Goal: Information Seeking & Learning: Compare options

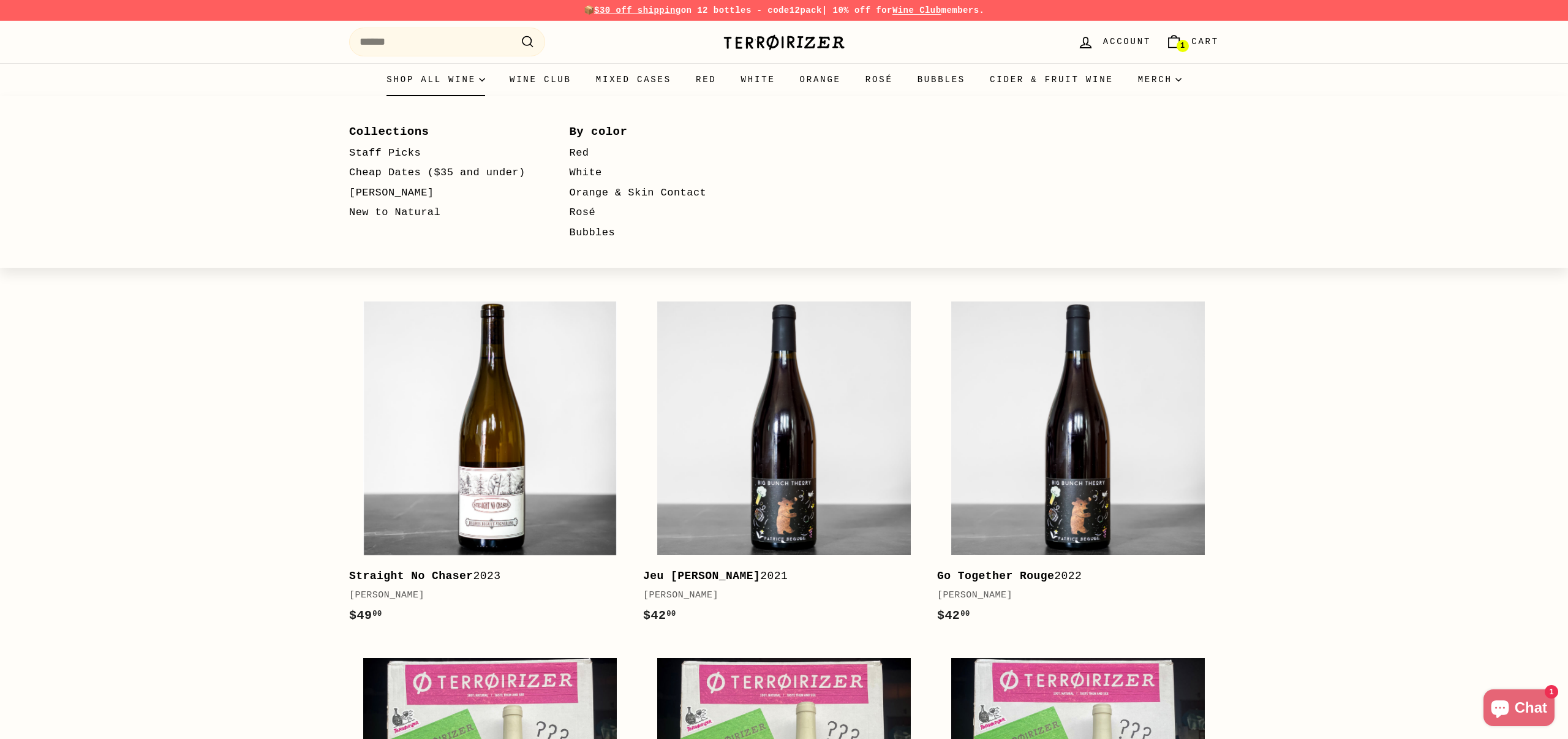
click at [449, 78] on summary "Shop all wine" at bounding box center [435, 79] width 123 height 33
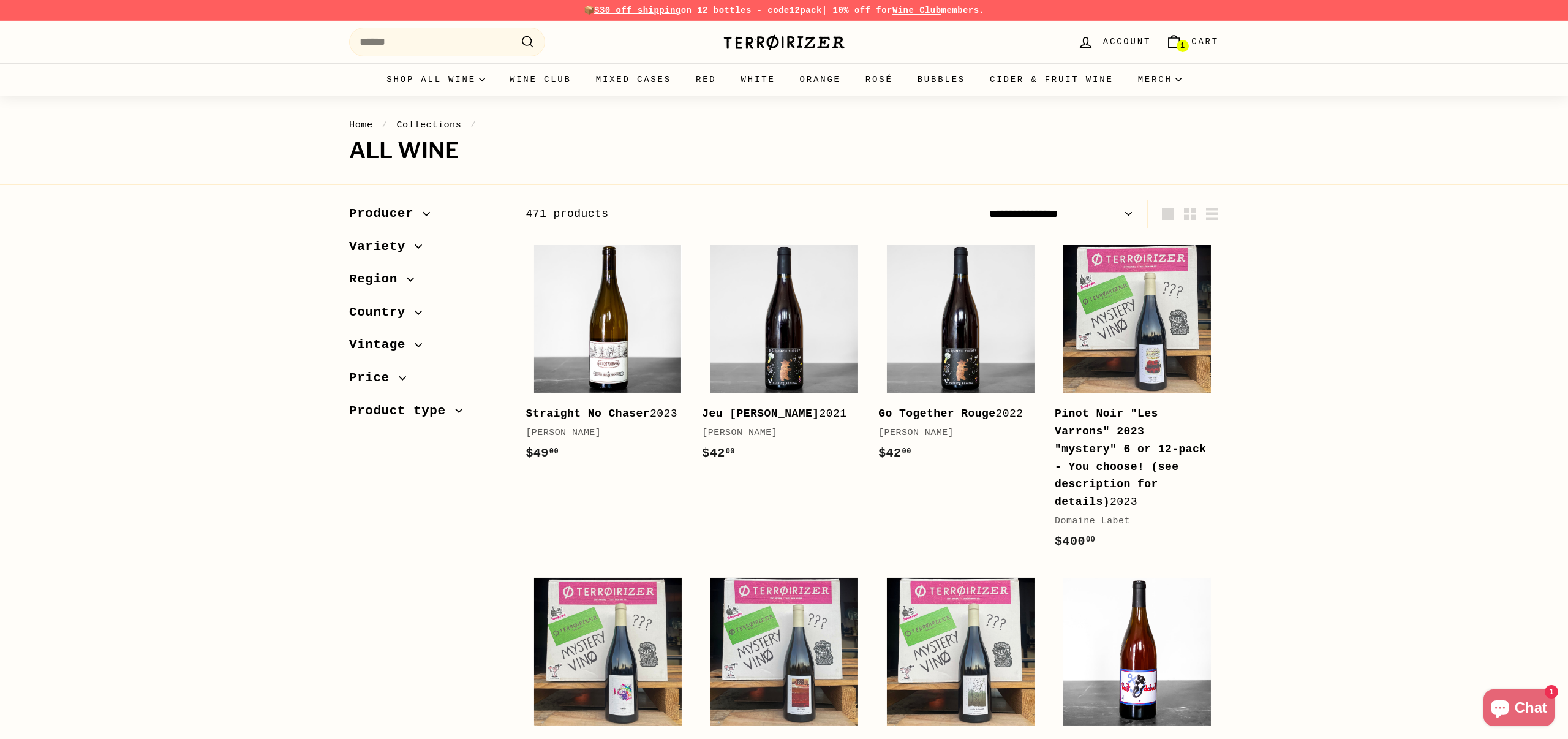
click at [1078, 213] on select "**********" at bounding box center [1060, 214] width 154 height 27
select select "**********"
click at [984, 201] on select "**********" at bounding box center [1060, 214] width 154 height 27
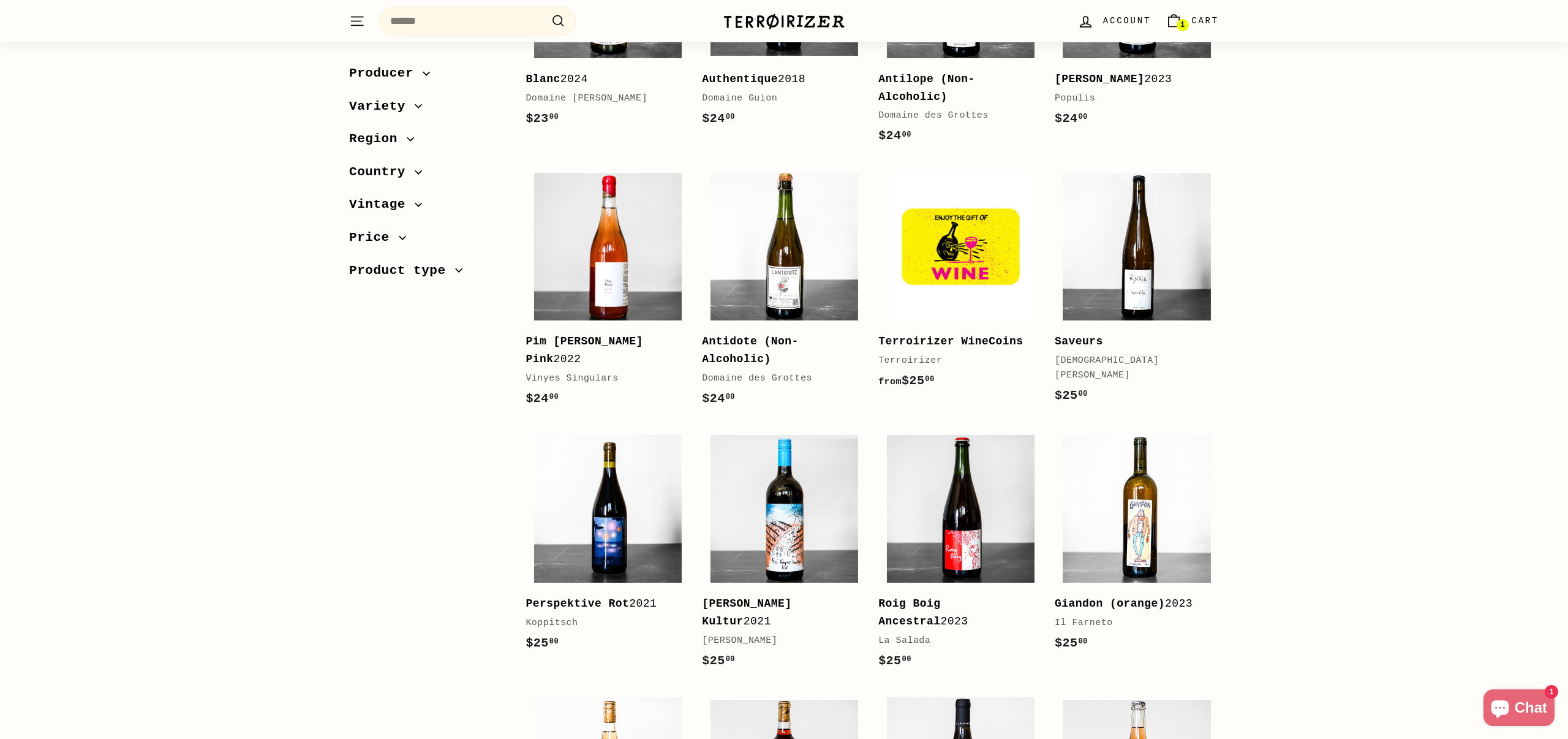
scroll to position [1374, 0]
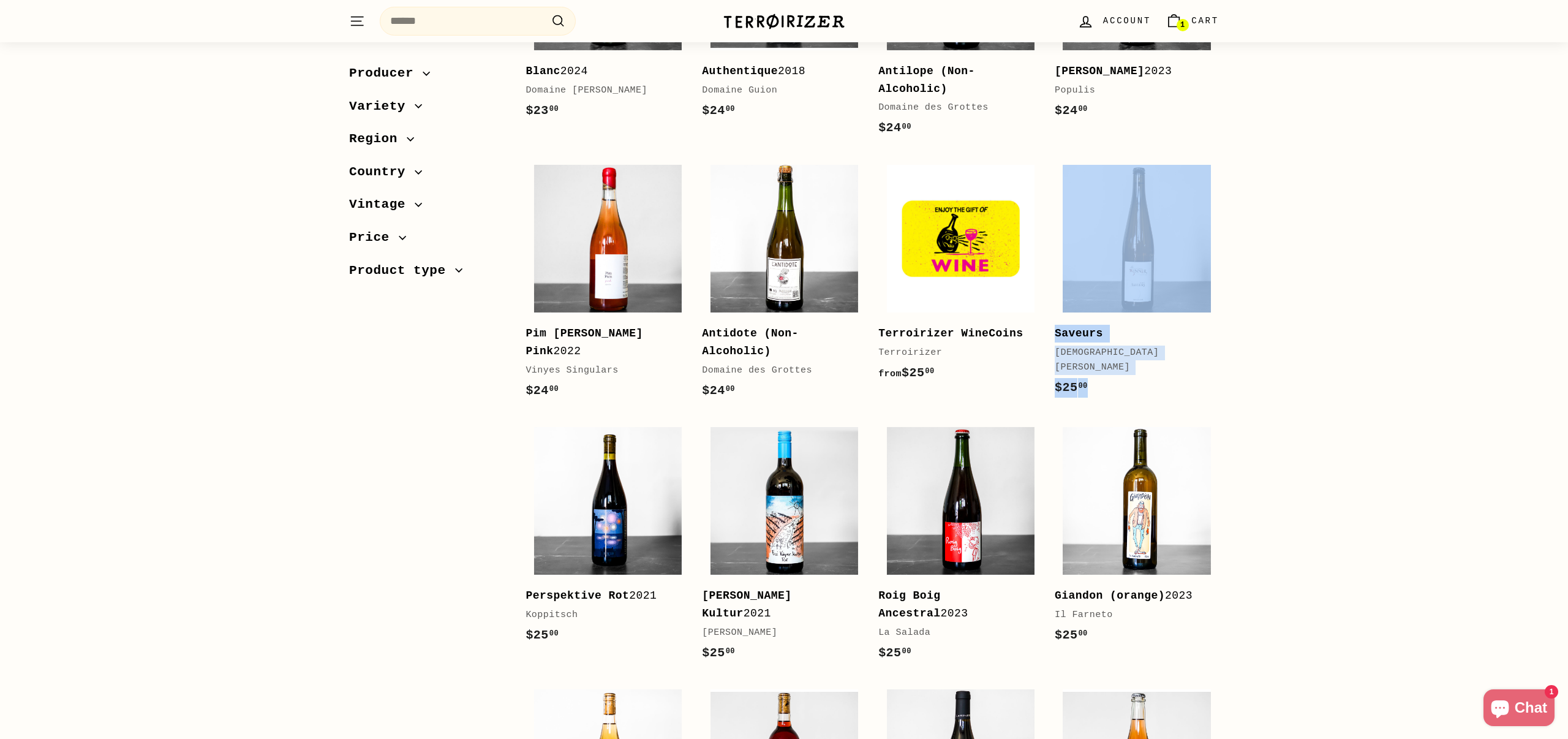
click at [1421, 351] on div "Sort Featured Best selling Alphabetically, A-Z Alphabetically, Z-A Price, low t…" at bounding box center [784, 189] width 1568 height 2724
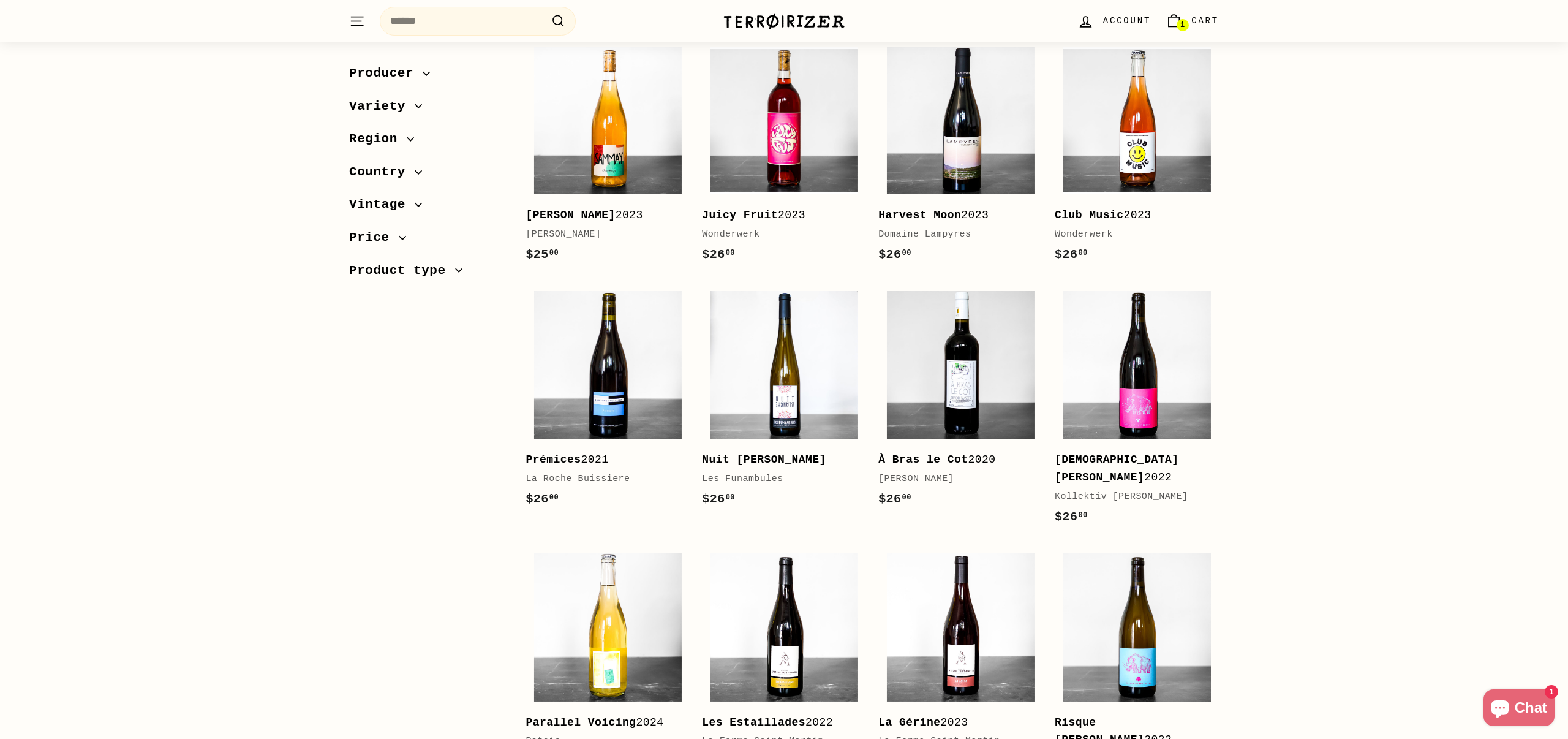
scroll to position [2017, 0]
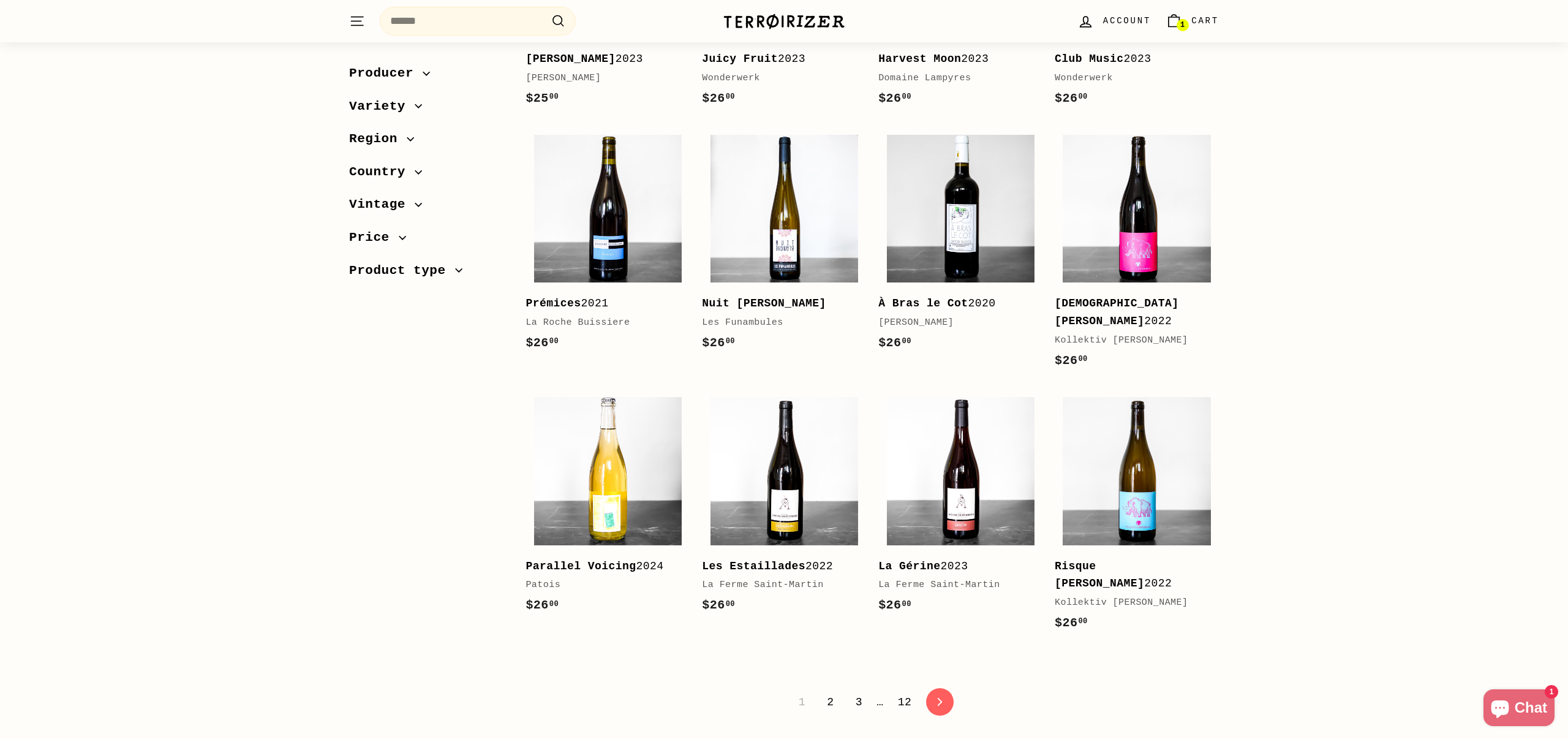
scroll to position [2183, 0]
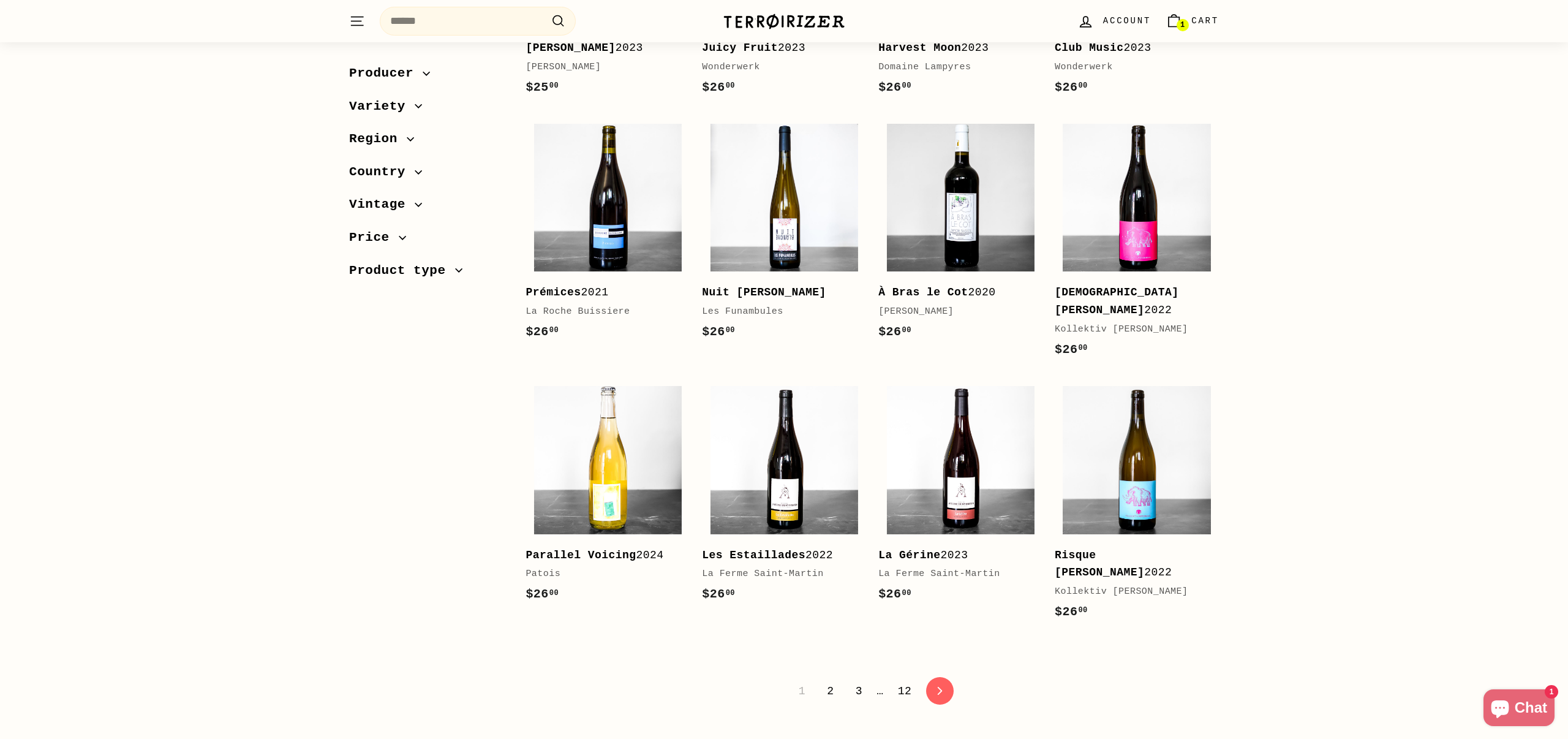
click at [831, 680] on link "2" at bounding box center [830, 691] width 22 height 21
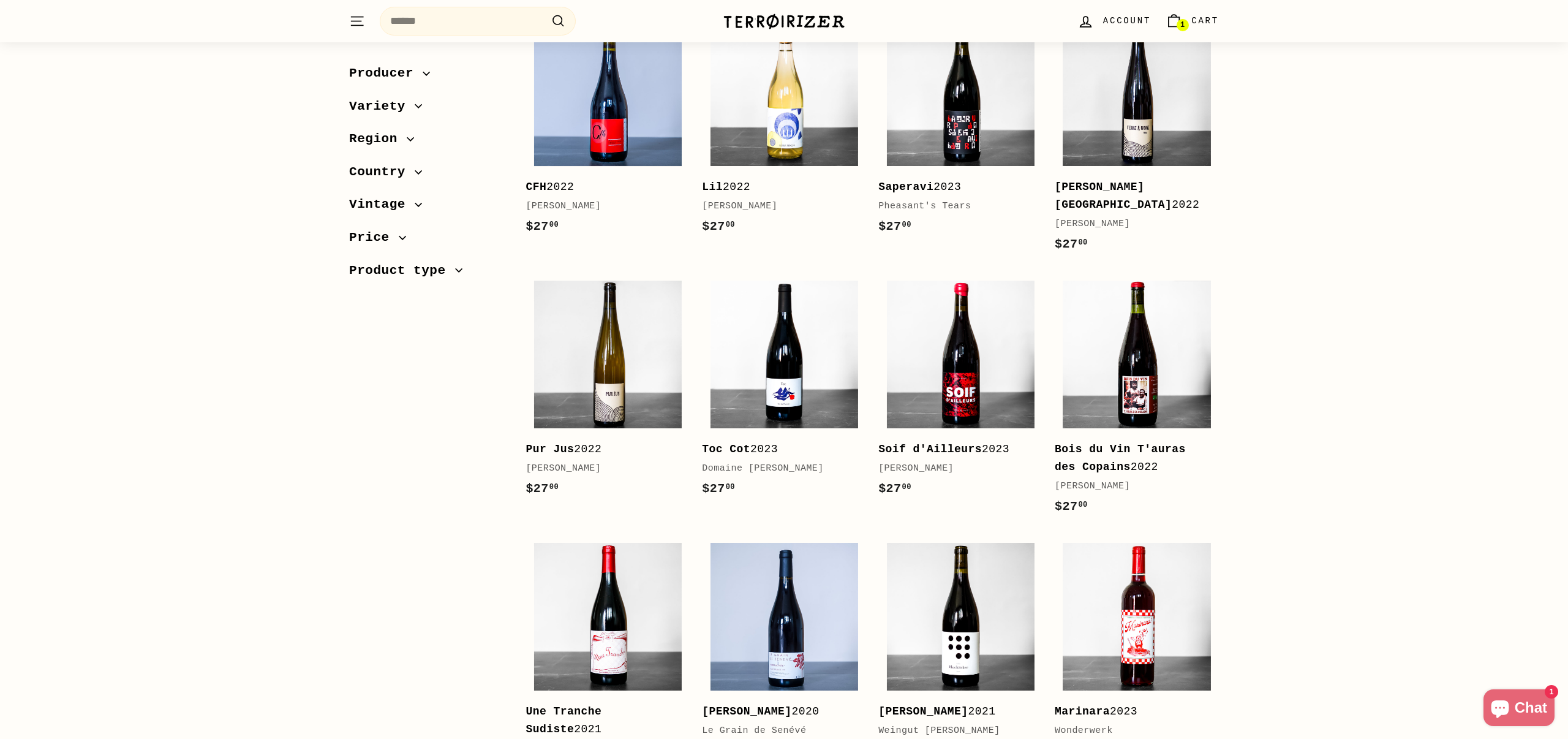
scroll to position [247, 0]
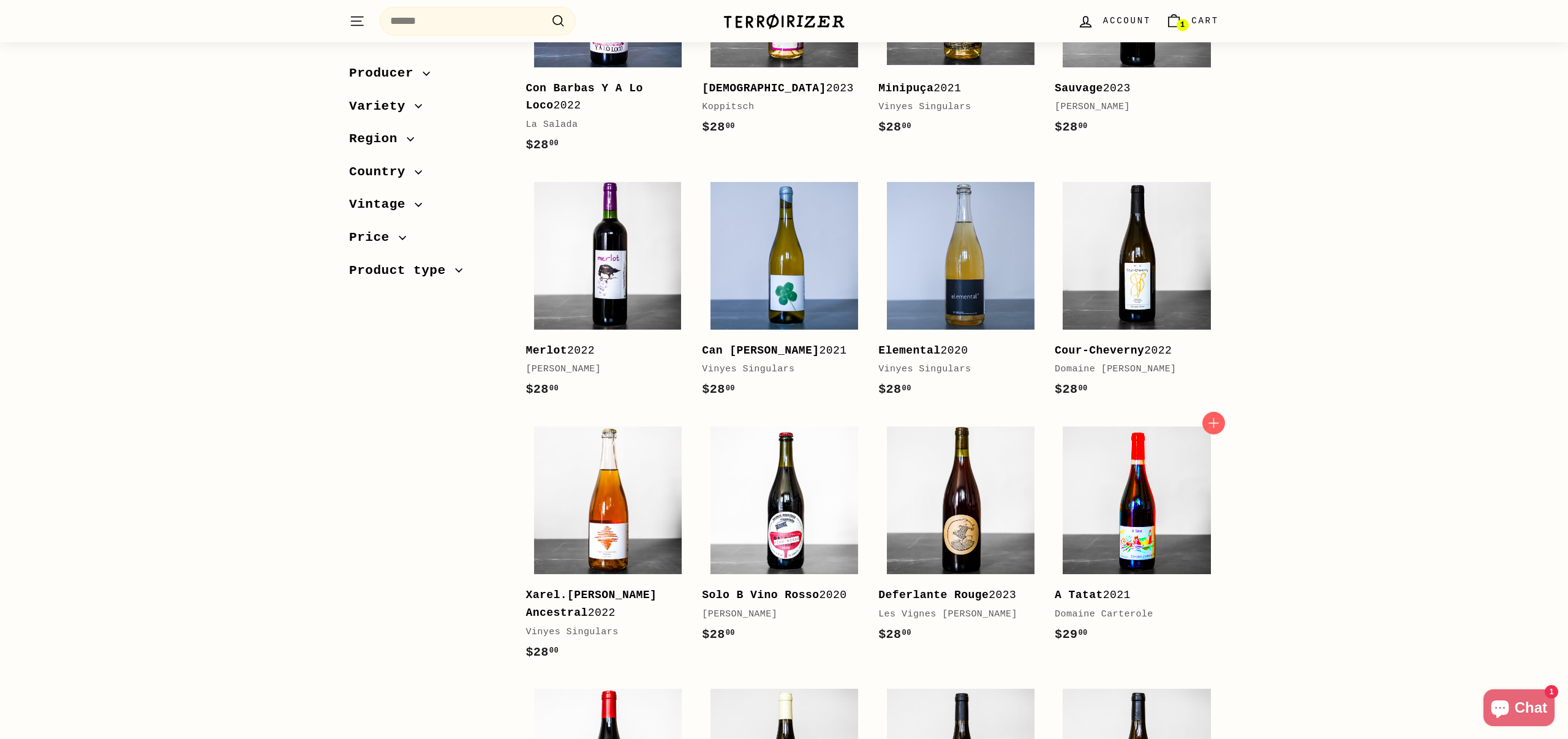
scroll to position [1114, 0]
click at [1310, 449] on div "Sort Featured Best selling Alphabetically, A-Z Alphabetically, Z-A Price, low t…" at bounding box center [784, 440] width 1568 height 2706
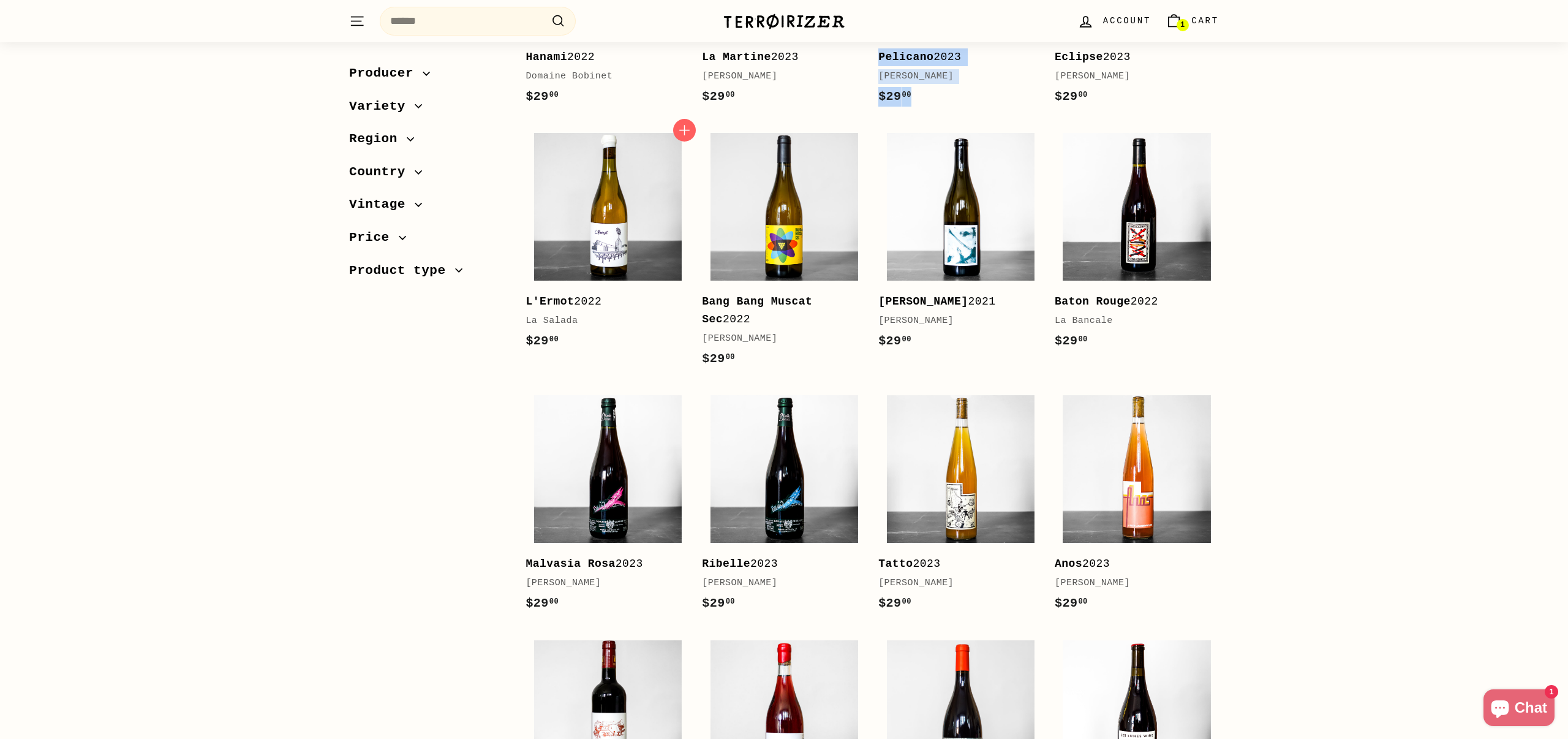
scroll to position [1910, 0]
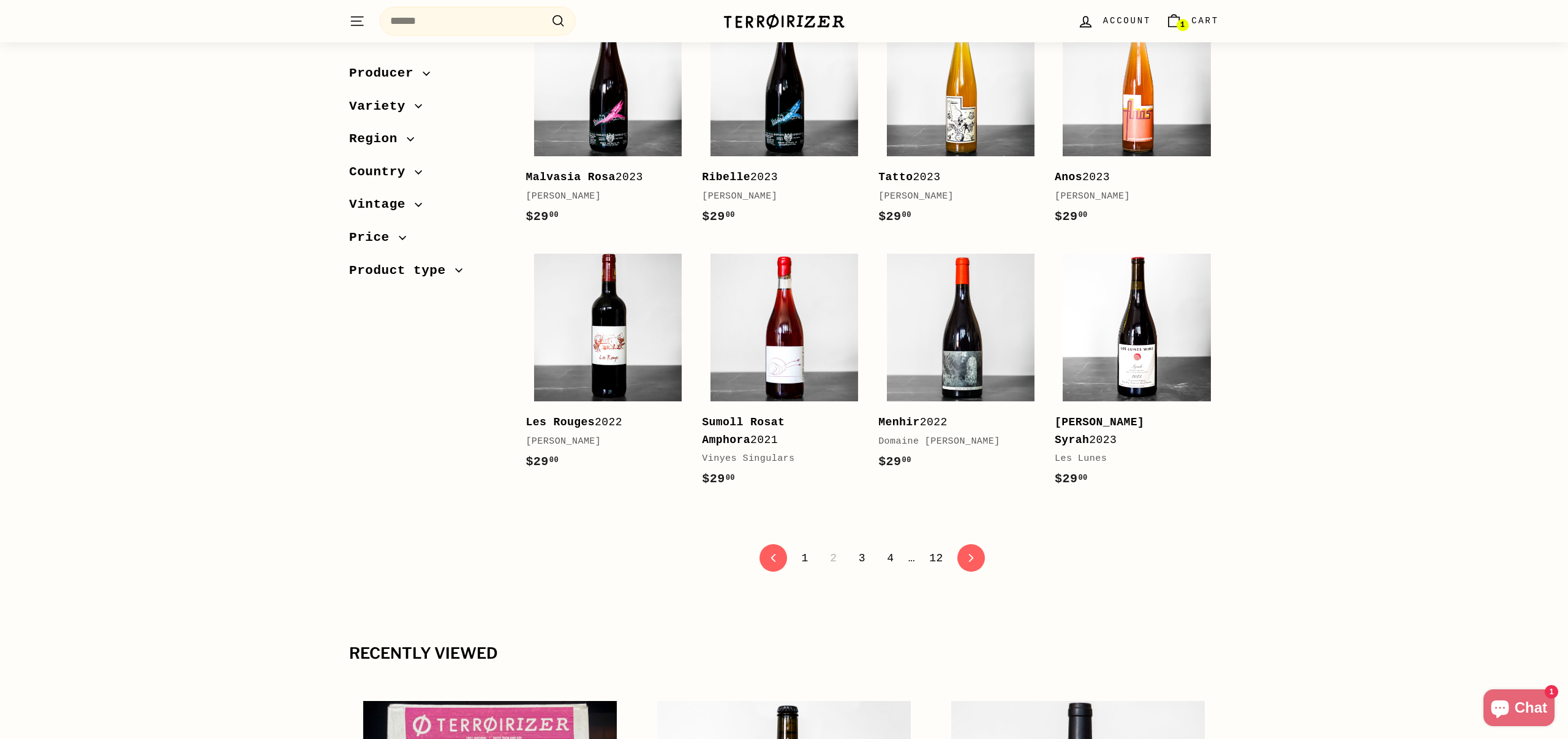
scroll to position [2300, 0]
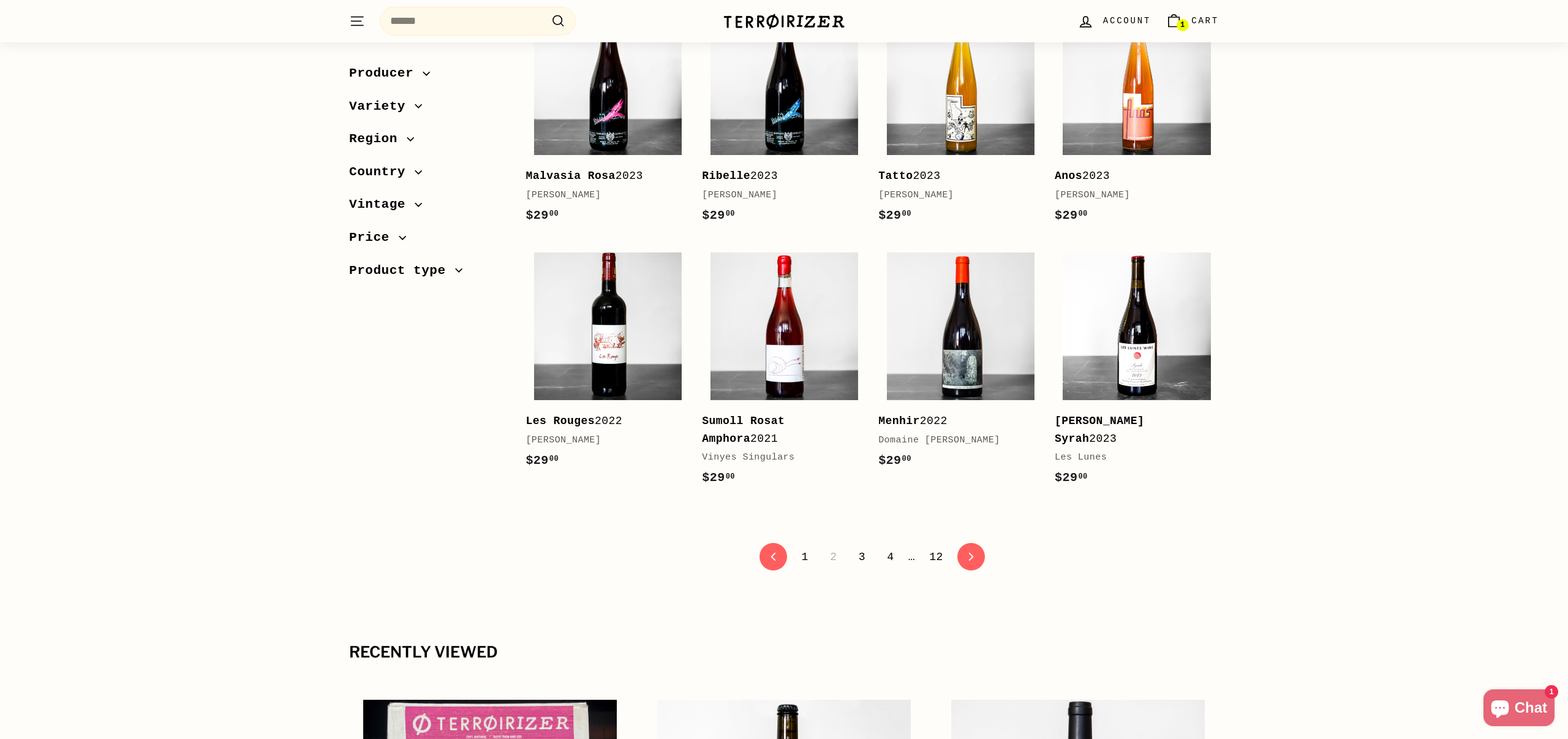
click at [862, 546] on link "3" at bounding box center [861, 557] width 22 height 21
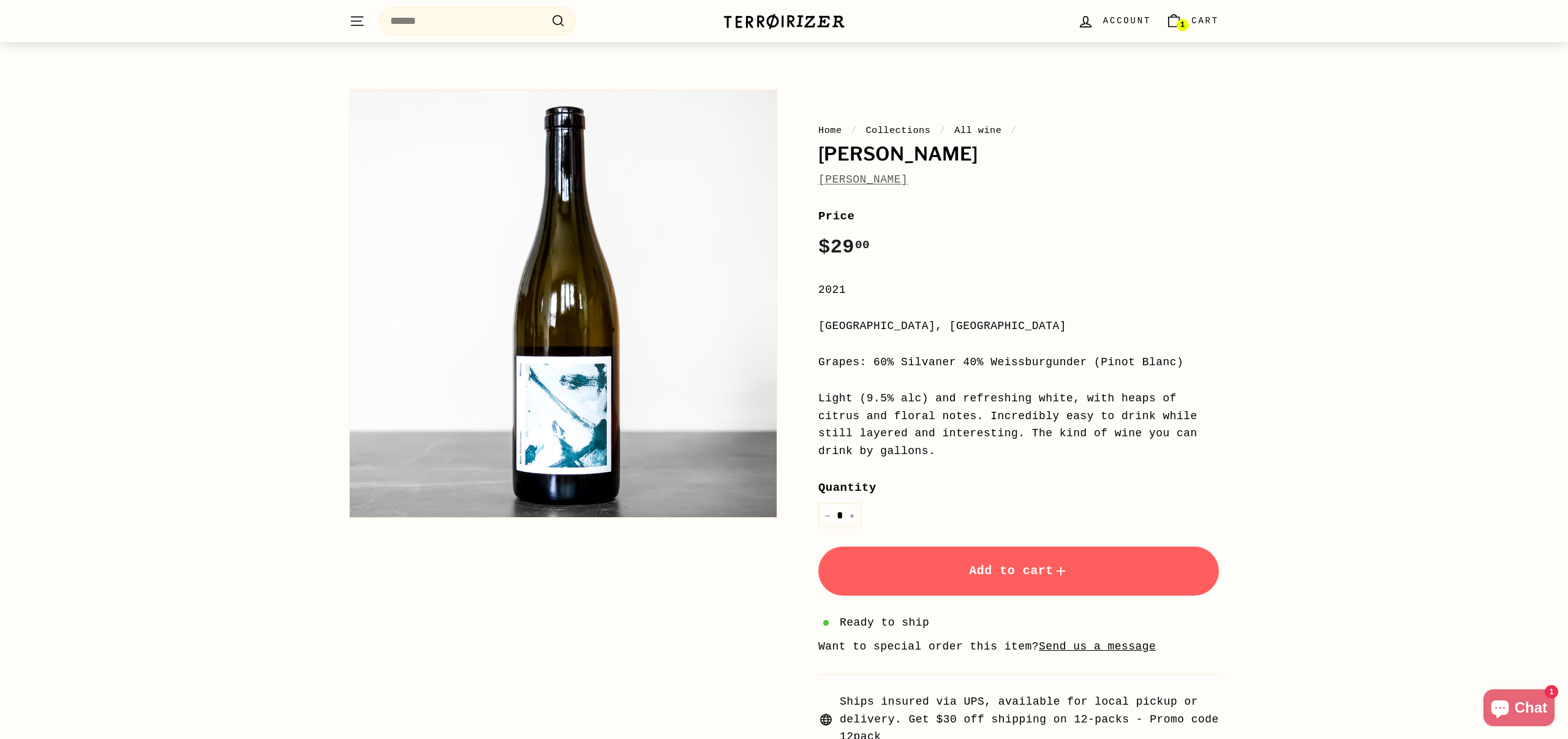
scroll to position [42, 0]
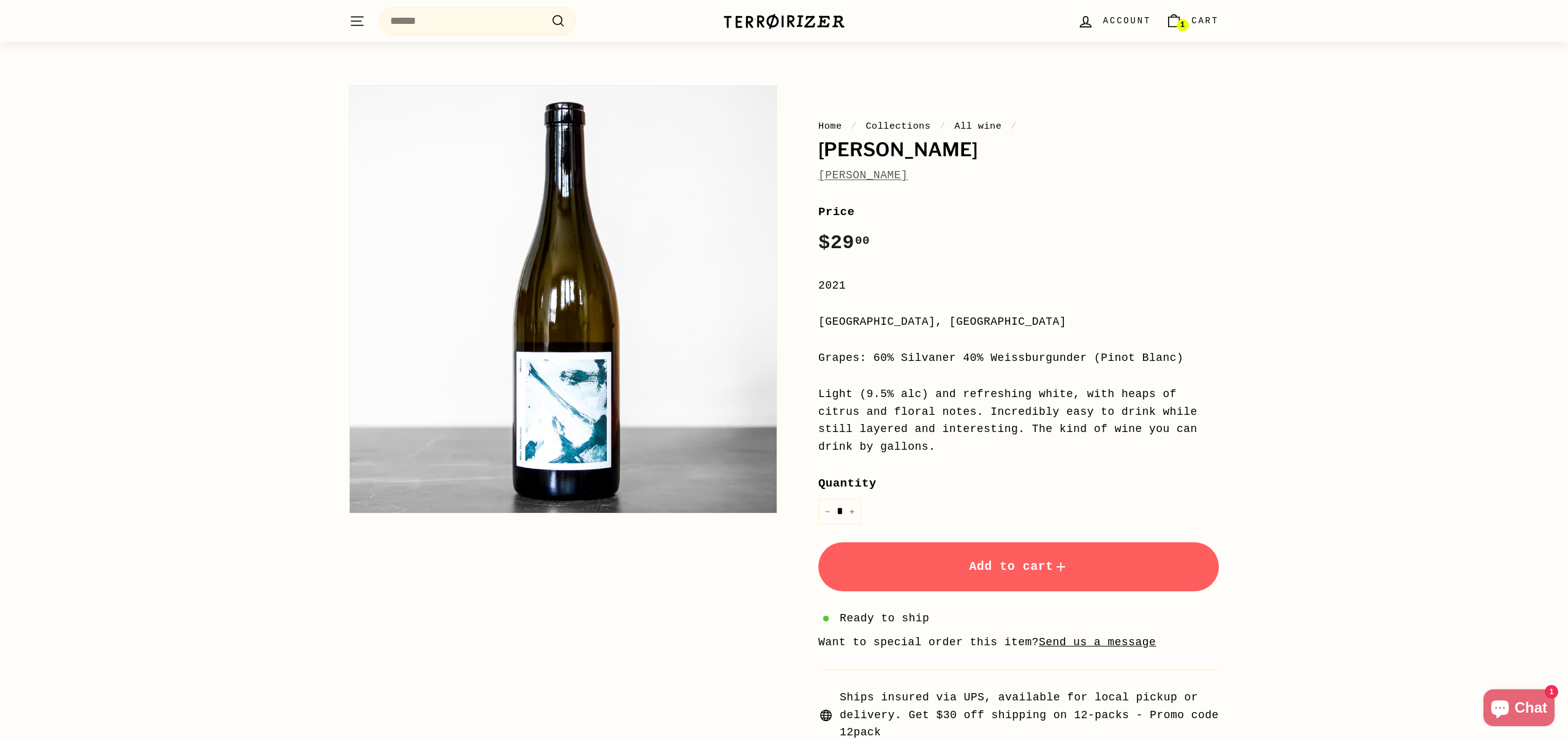
click at [877, 180] on link "Max Dexheimer" at bounding box center [862, 175] width 89 height 12
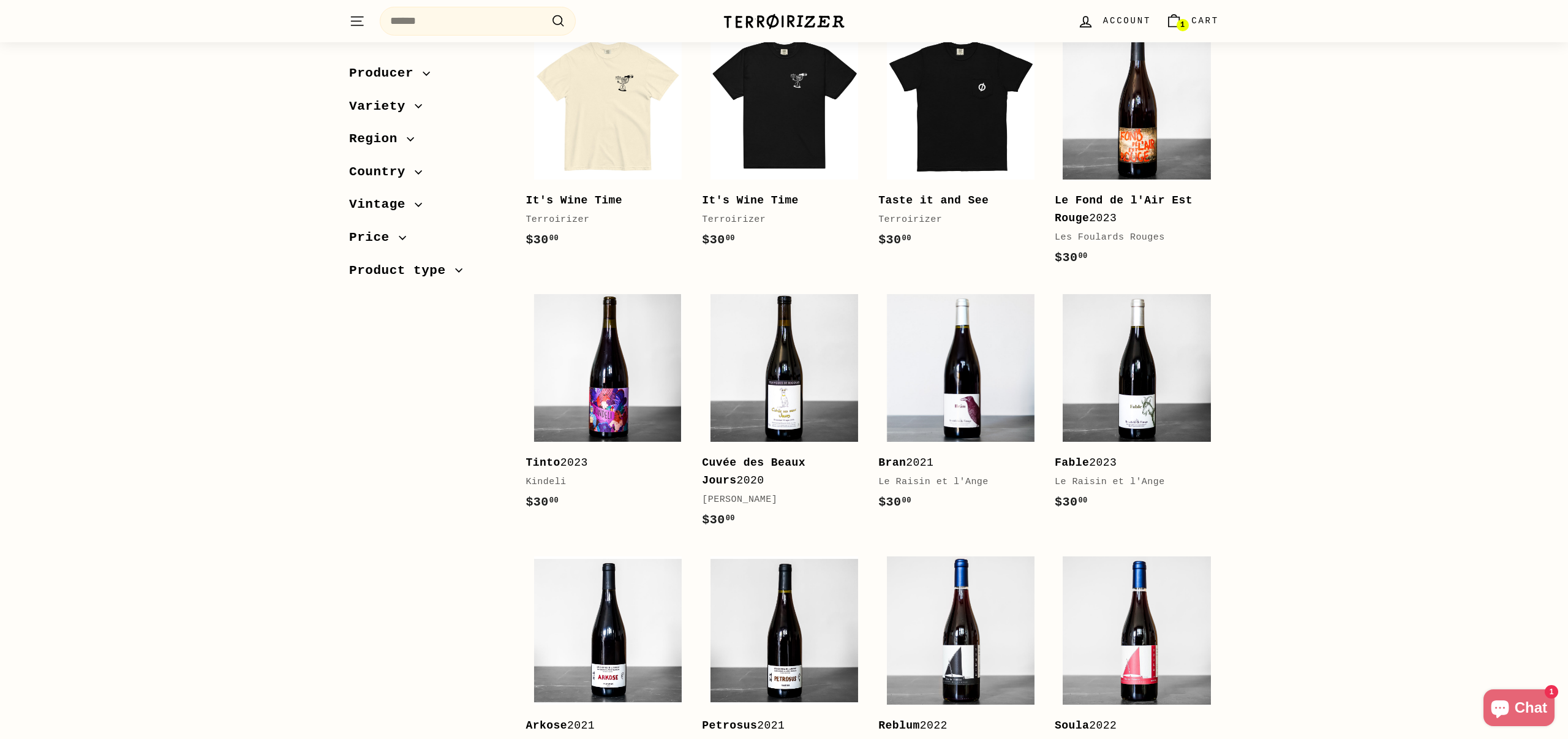
scroll to position [475, 0]
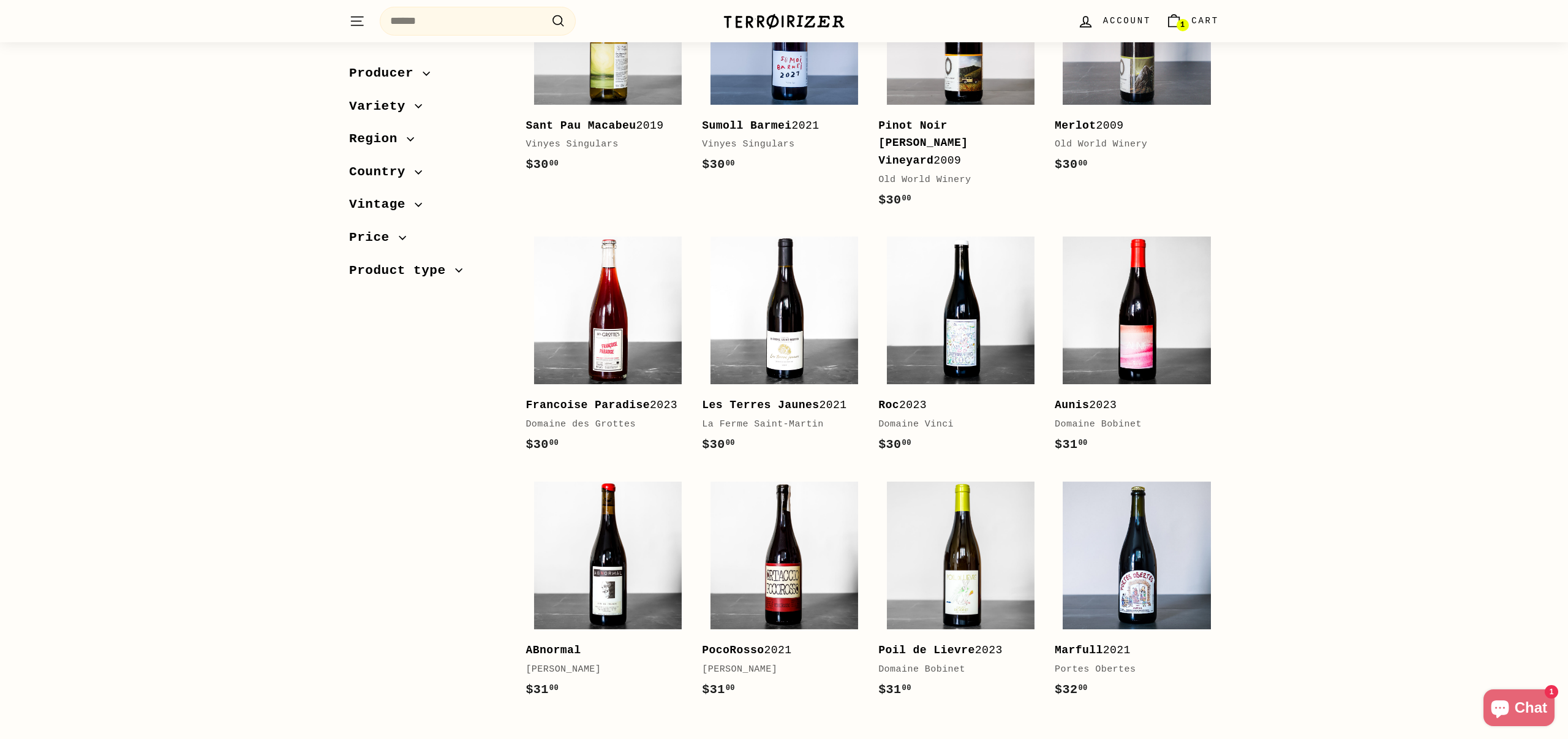
scroll to position [2219, 0]
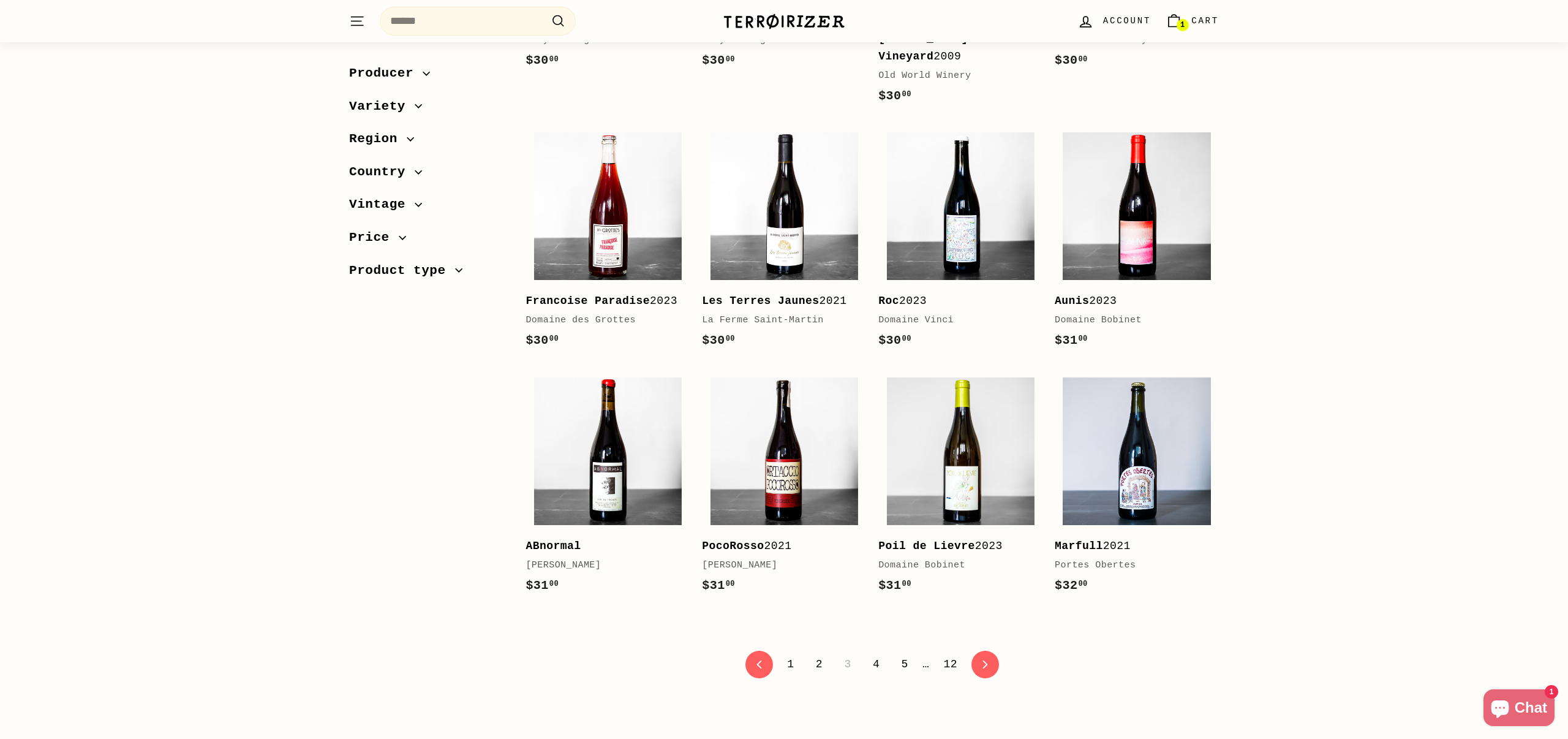
click at [875, 660] on link "4" at bounding box center [876, 664] width 22 height 21
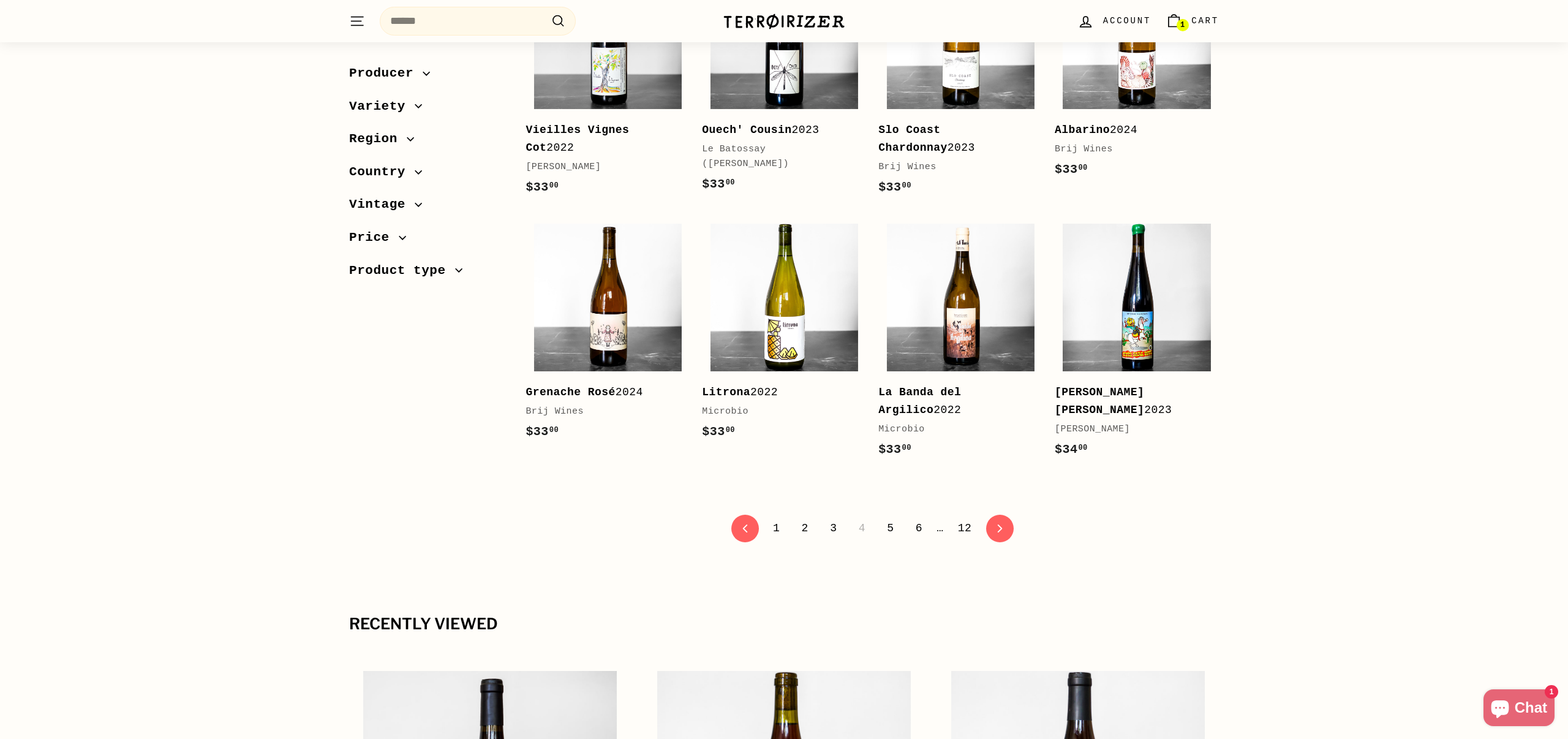
scroll to position [2323, 0]
click at [886, 527] on link "5" at bounding box center [890, 527] width 22 height 21
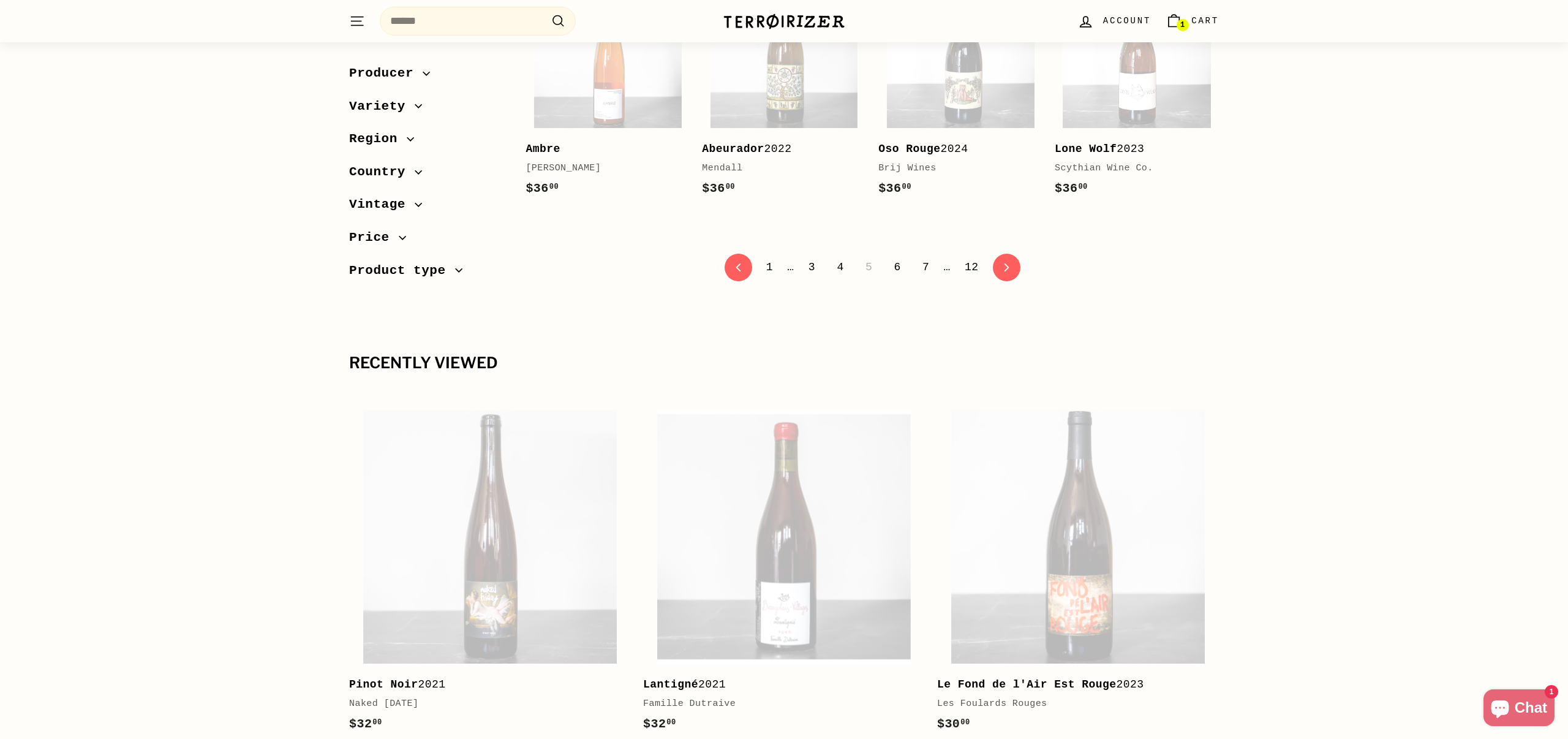
scroll to position [2541, 0]
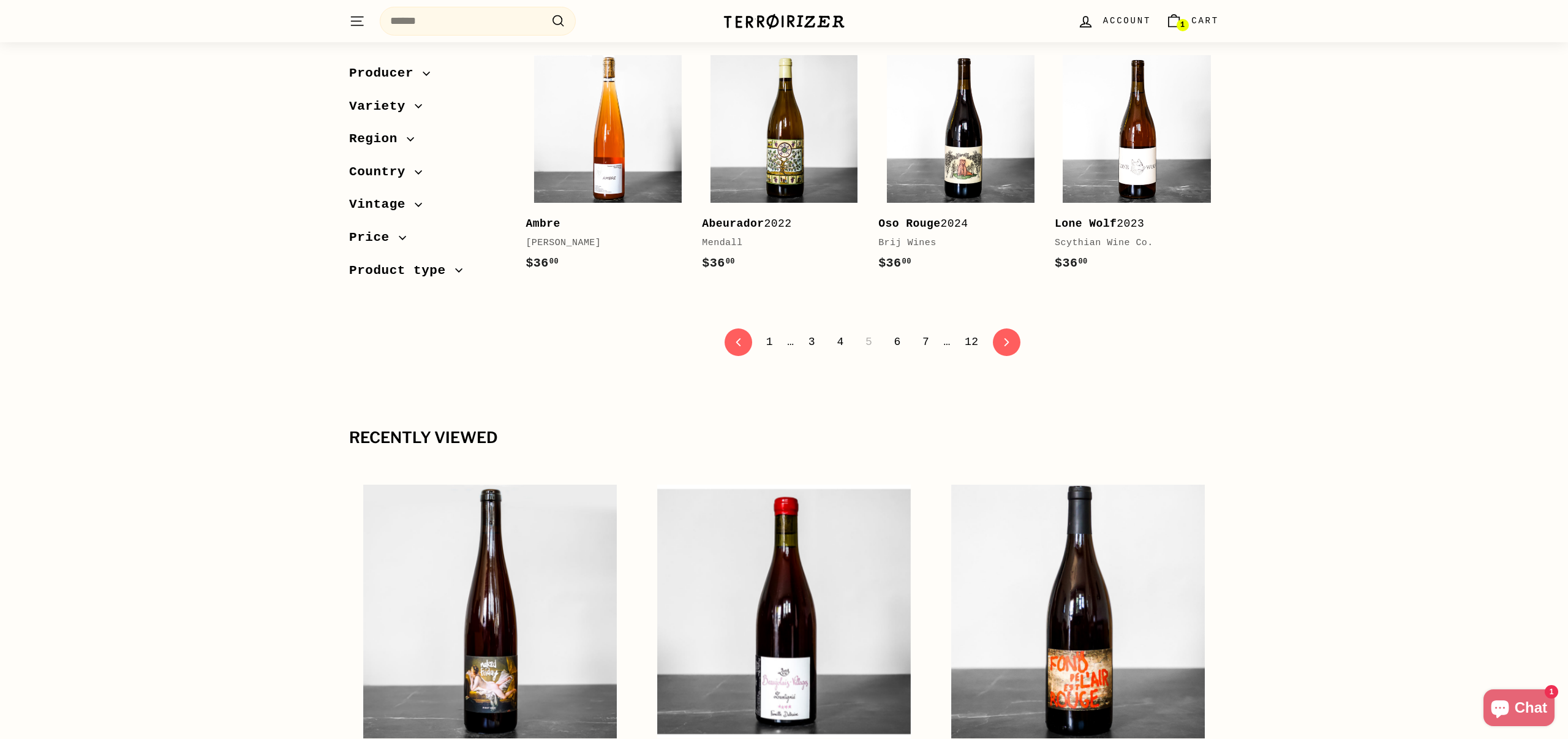
click at [899, 331] on link "6" at bounding box center [897, 342] width 22 height 21
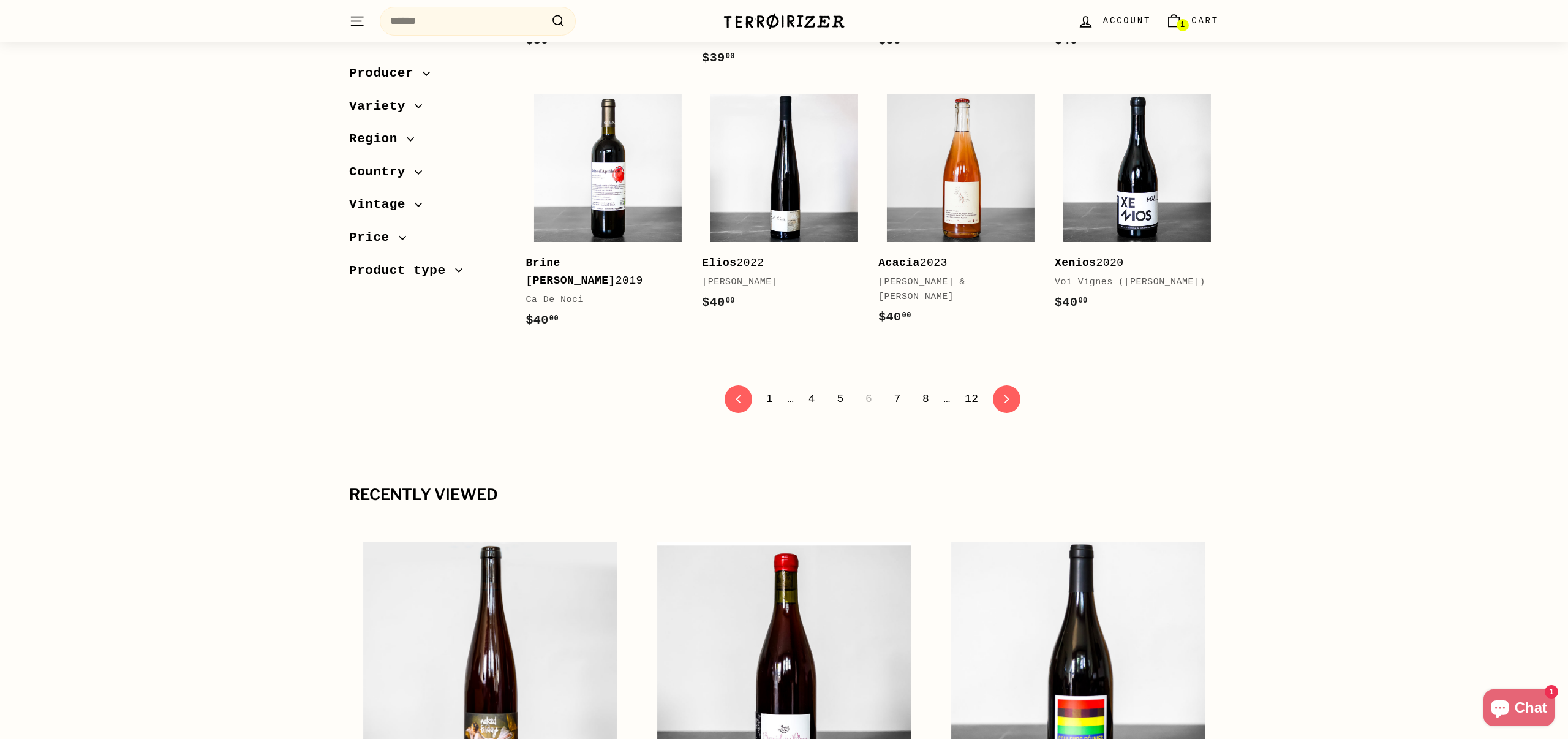
scroll to position [2474, 0]
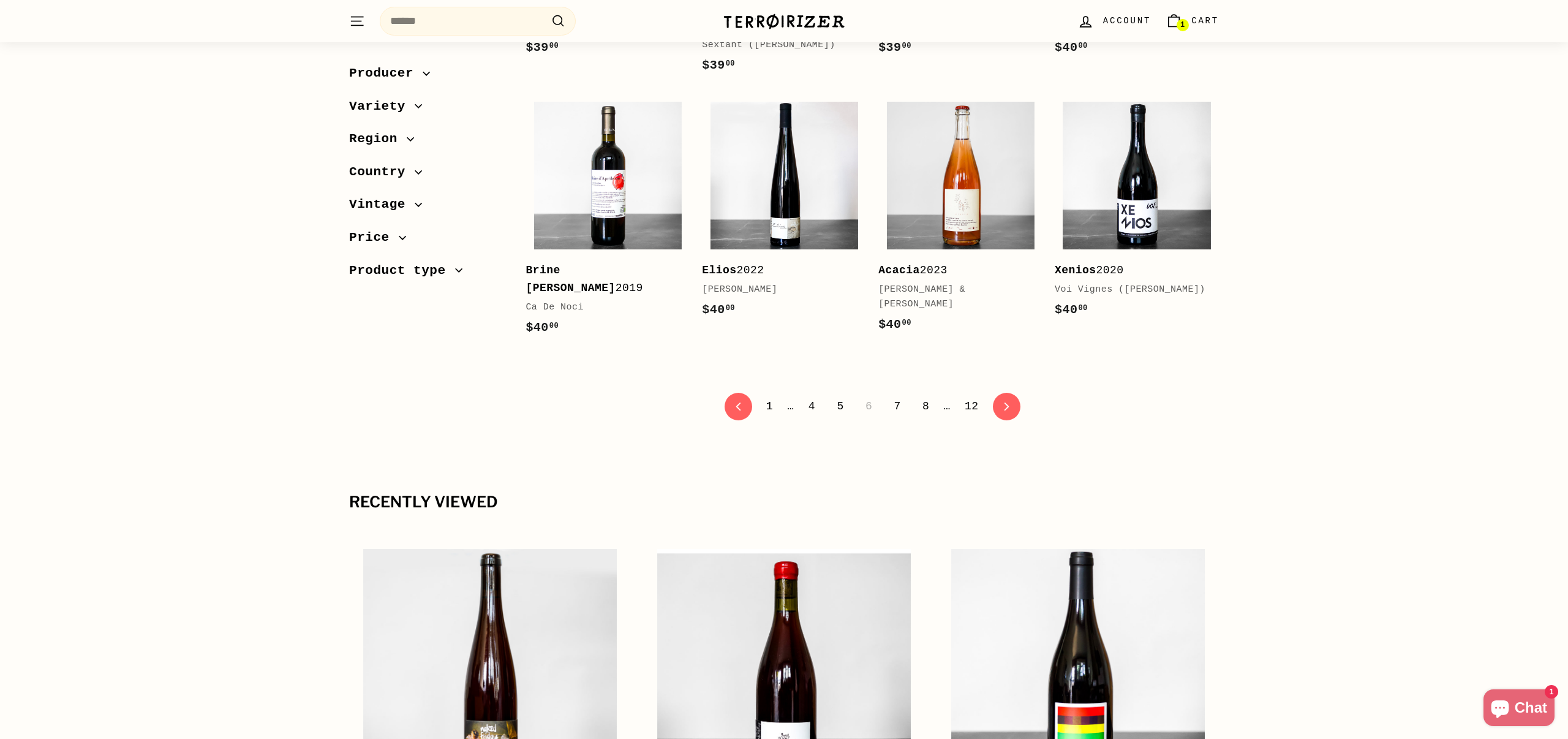
click at [899, 396] on link "7" at bounding box center [897, 406] width 22 height 21
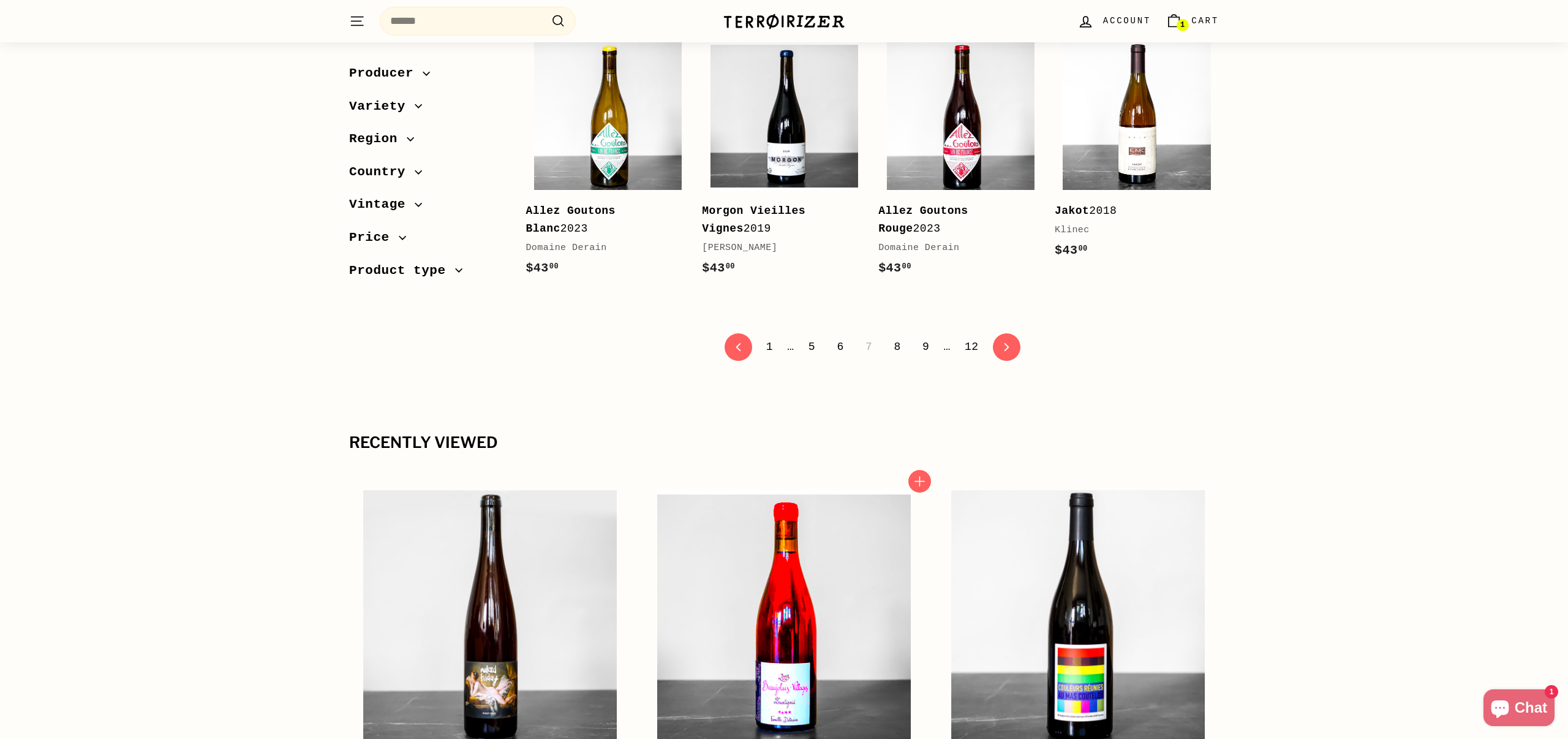
scroll to position [2484, 0]
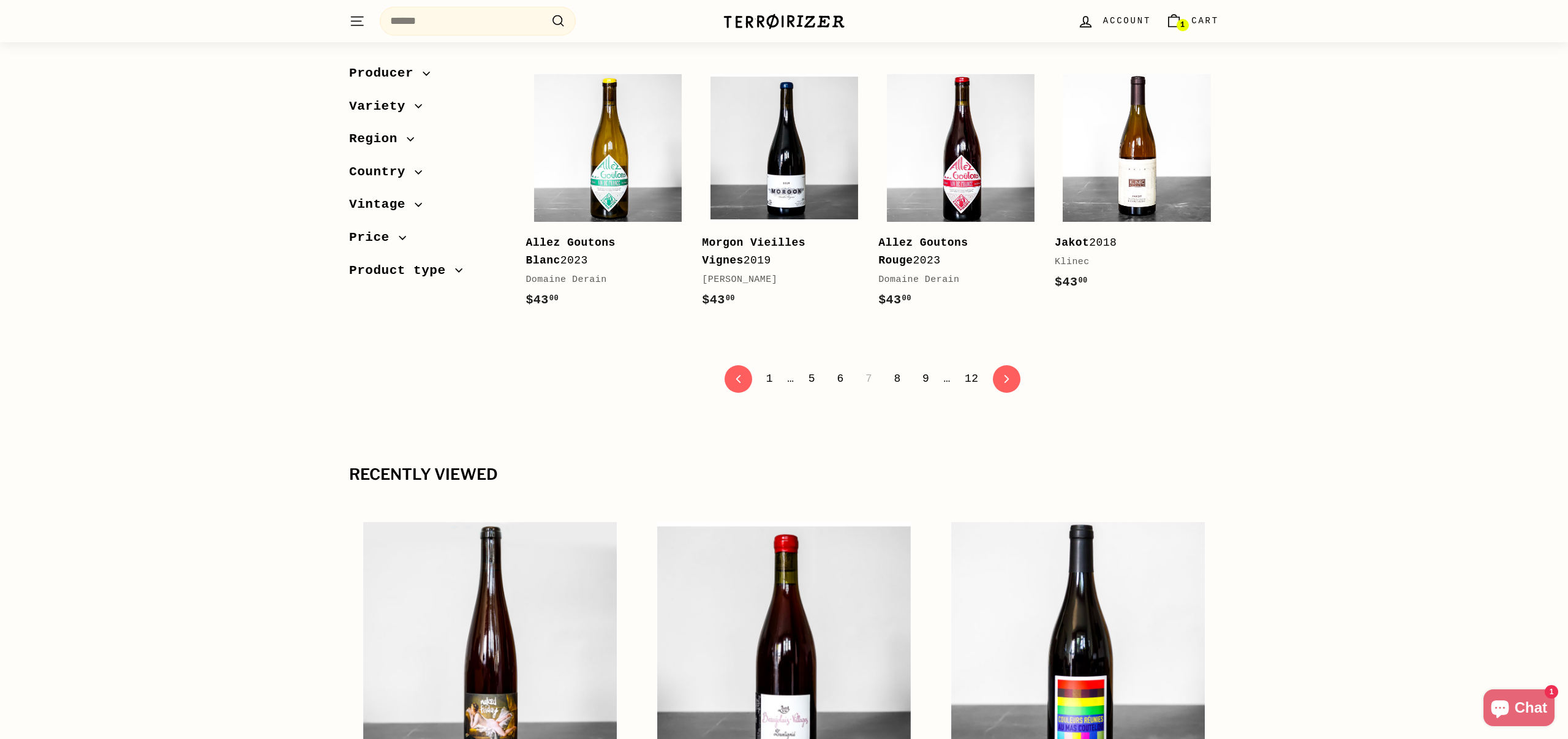
click at [814, 389] on link "5" at bounding box center [811, 379] width 22 height 21
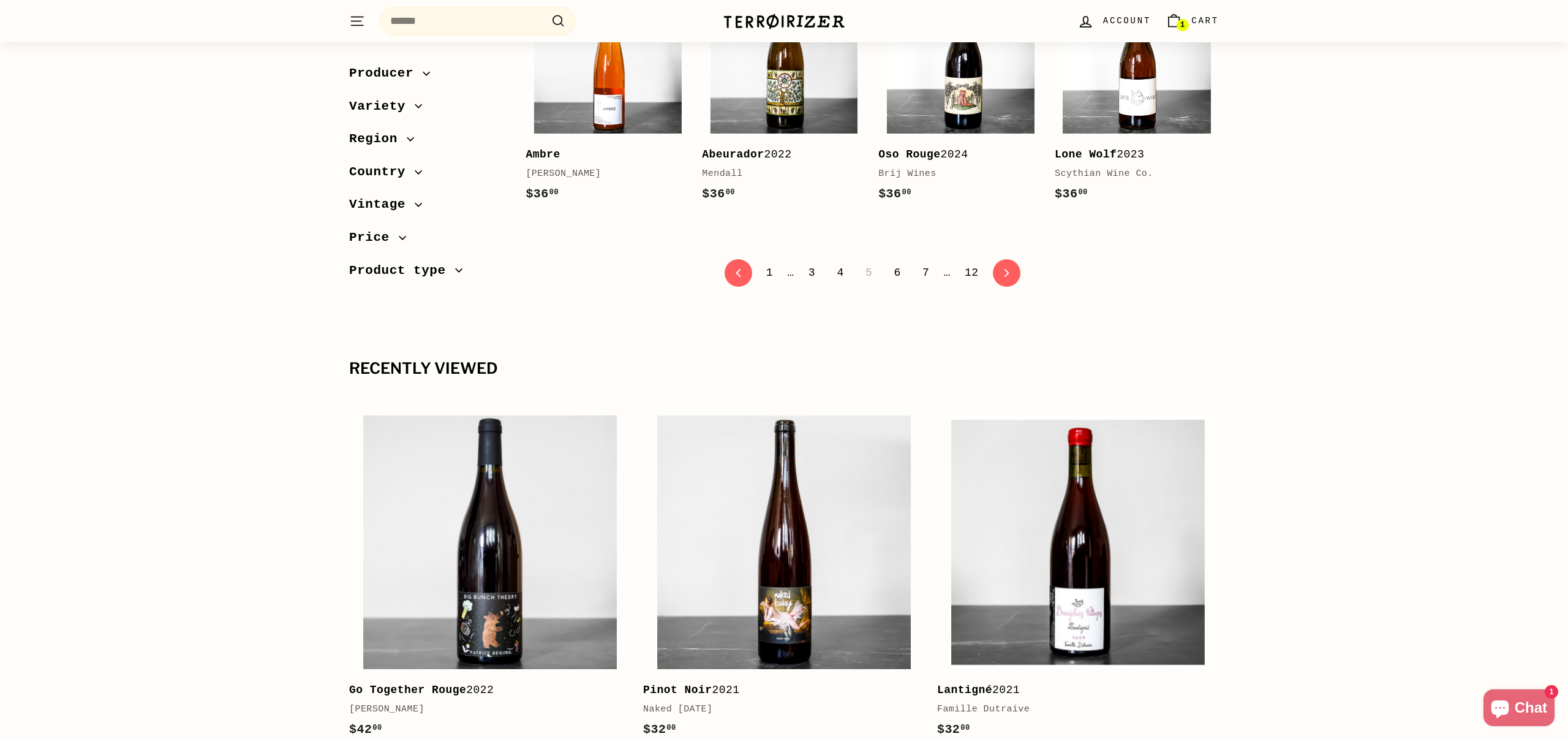
scroll to position [2609, 0]
click at [839, 263] on link "4" at bounding box center [840, 273] width 22 height 21
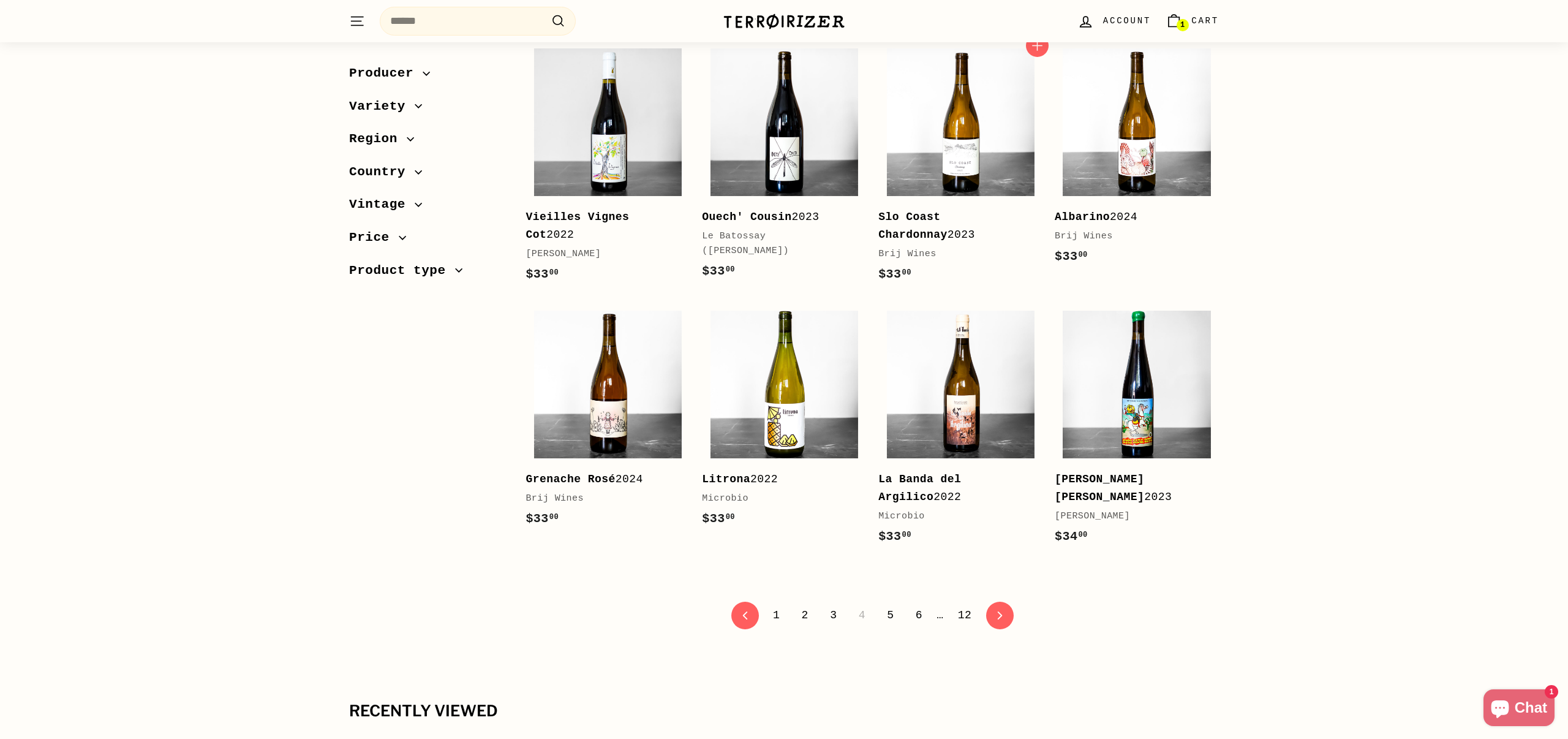
scroll to position [2296, 0]
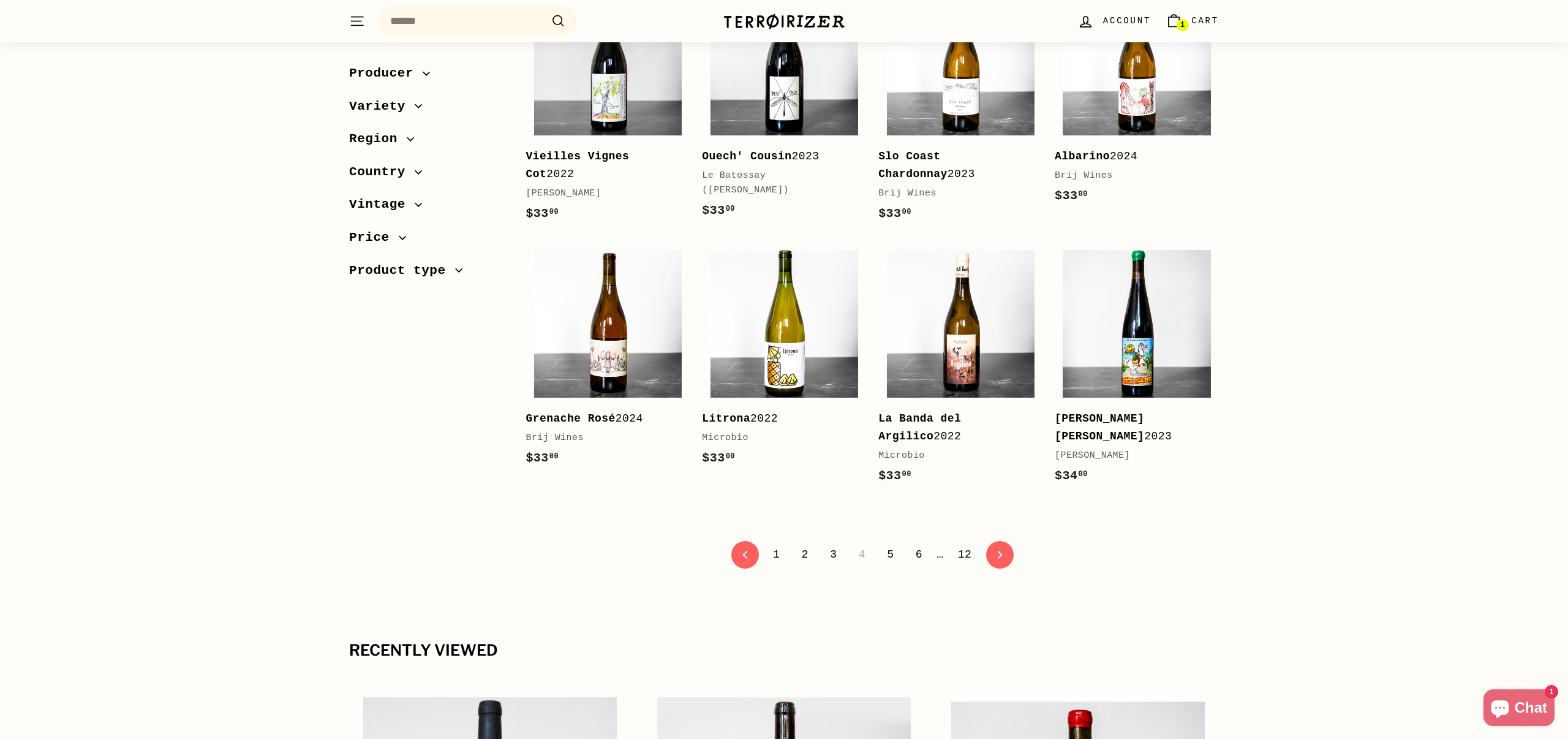
click at [835, 556] on link "3" at bounding box center [833, 554] width 22 height 21
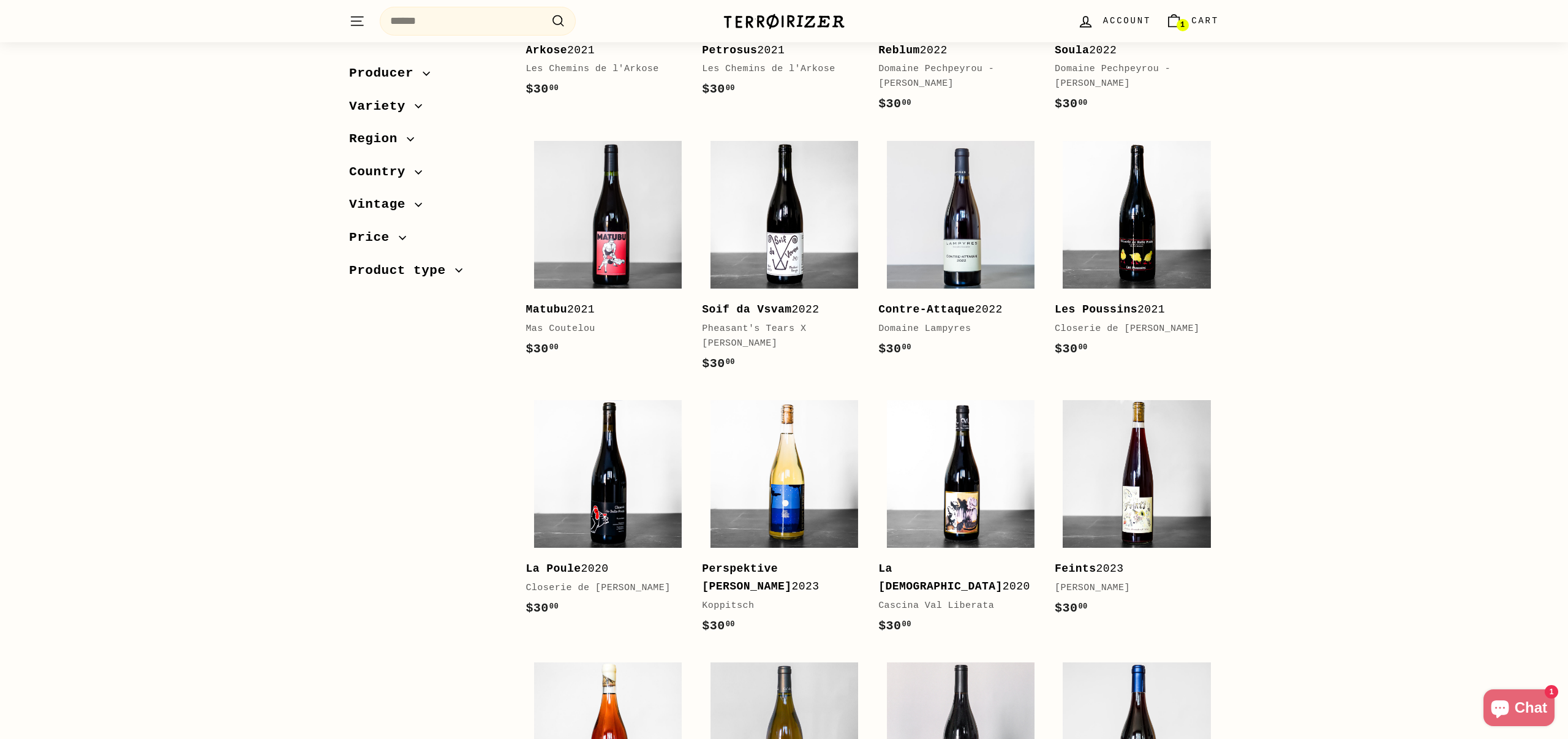
scroll to position [1152, 0]
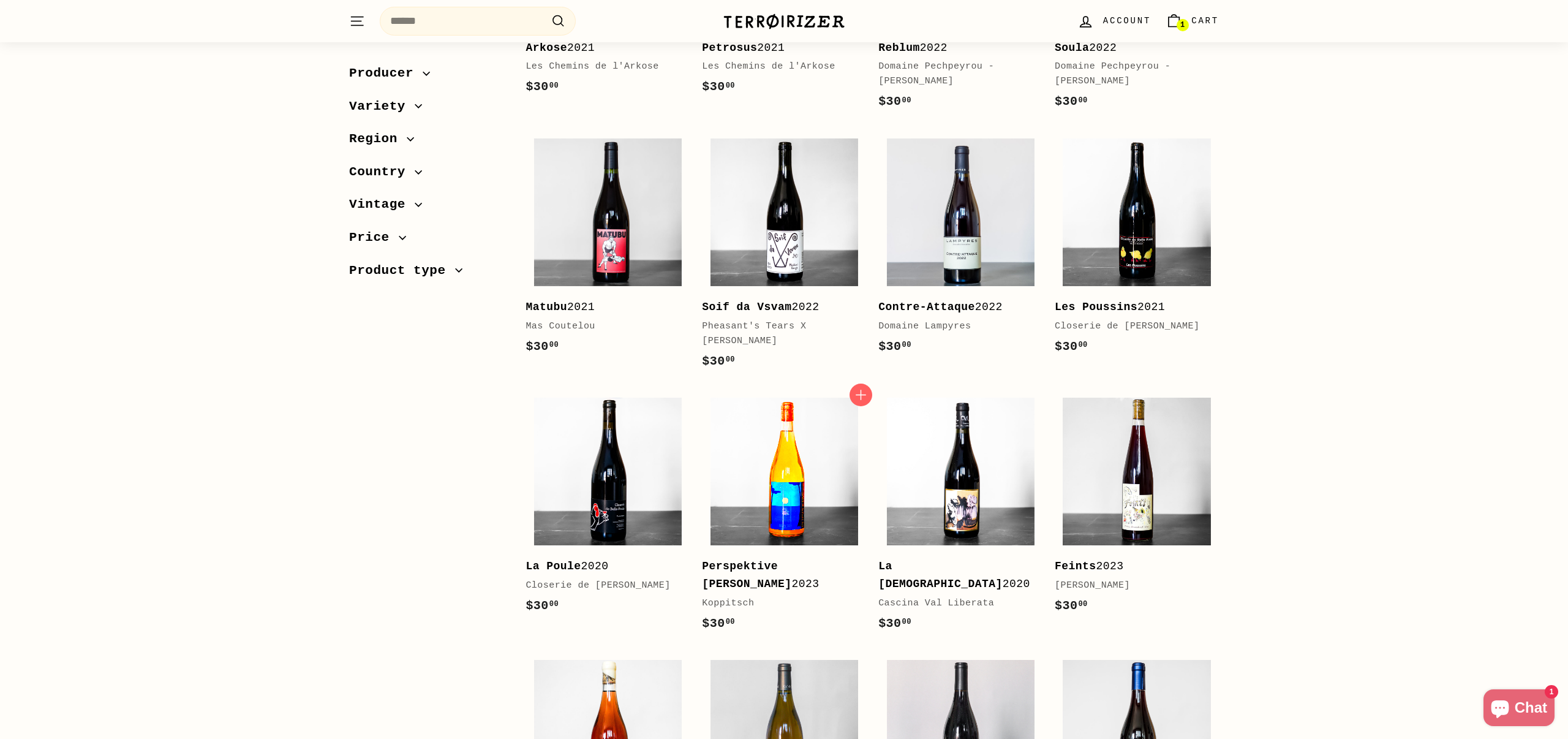
click at [796, 508] on img at bounding box center [784, 471] width 147 height 147
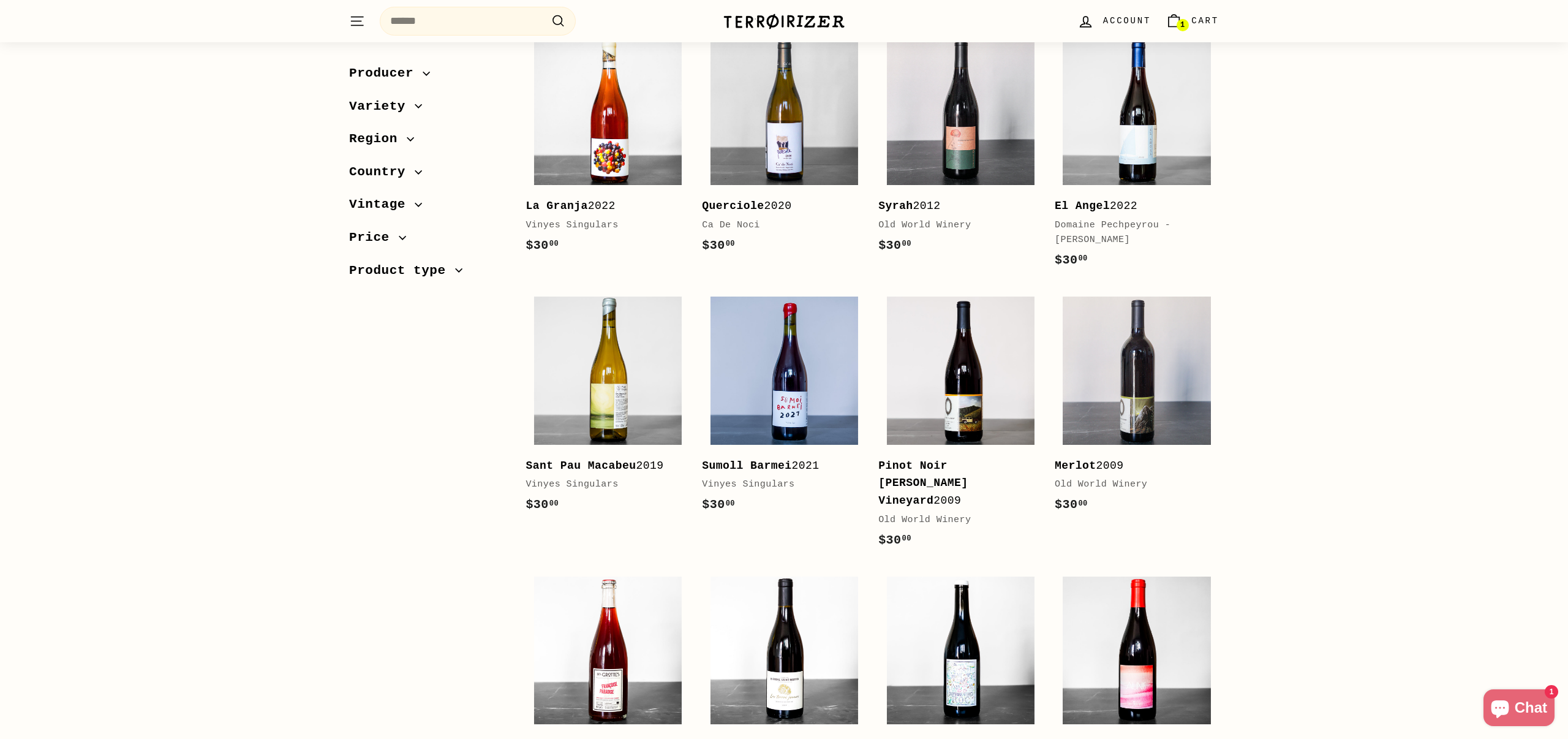
scroll to position [1712, 0]
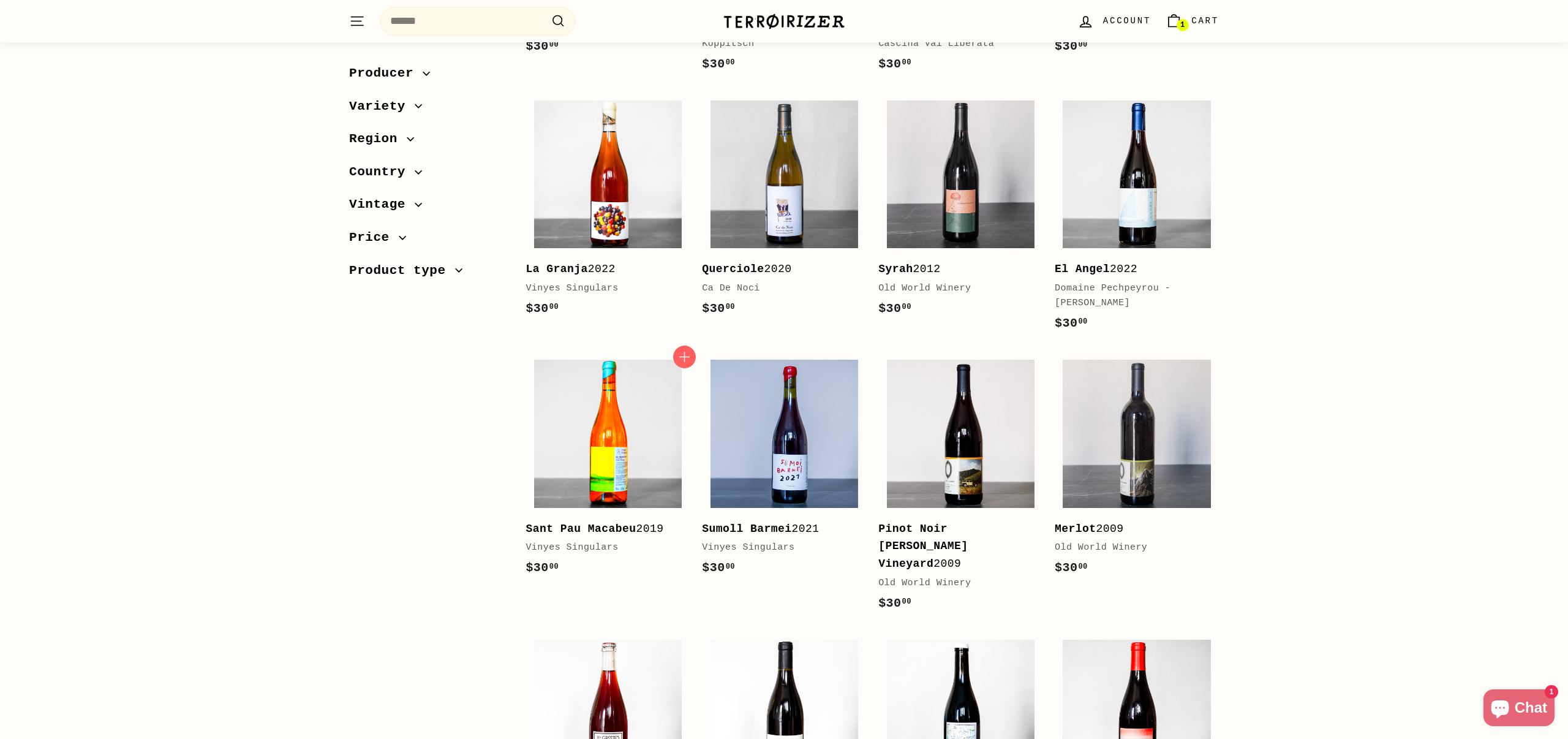
click at [646, 379] on img at bounding box center [608, 433] width 147 height 147
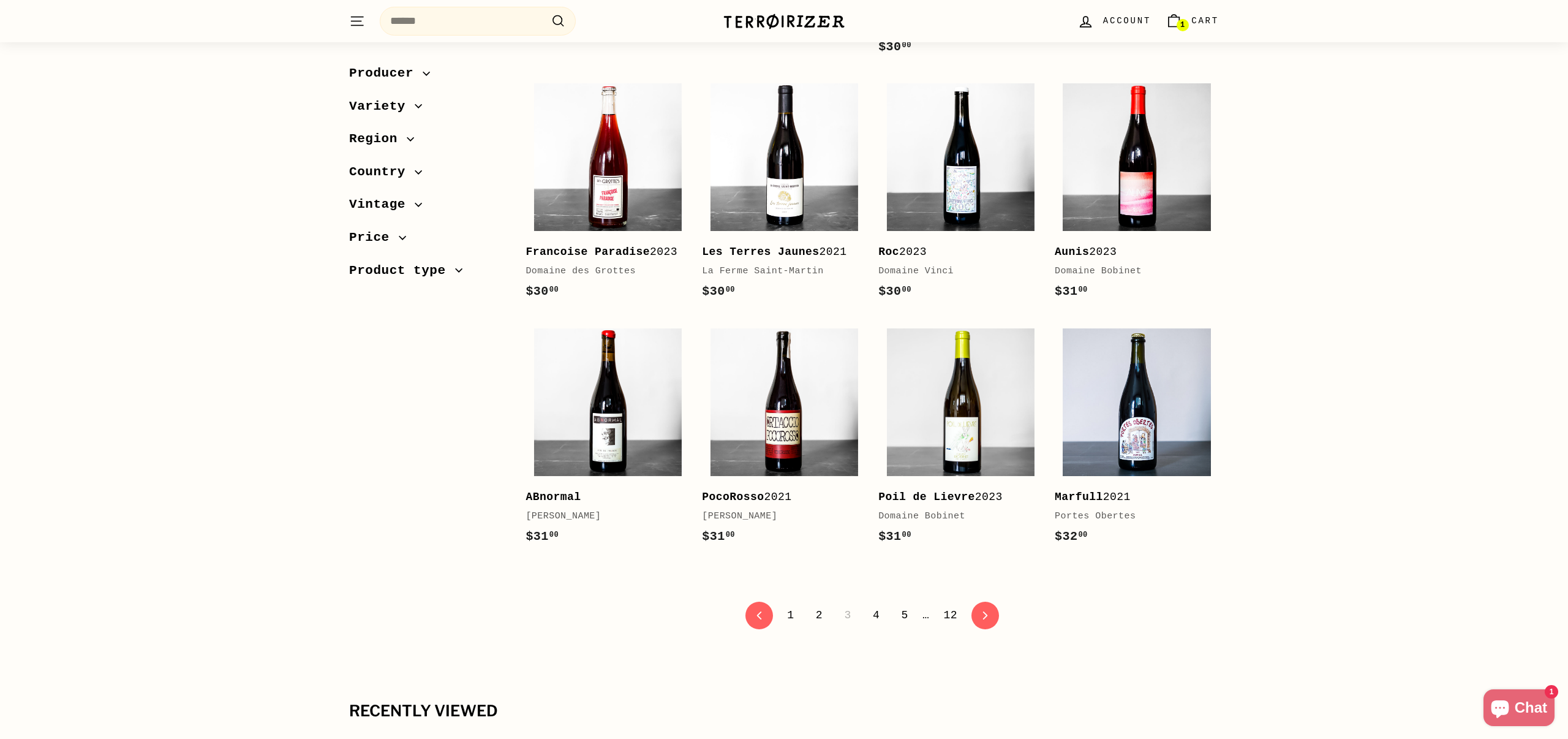
scroll to position [2267, 0]
click at [879, 619] on link "4" at bounding box center [876, 616] width 22 height 21
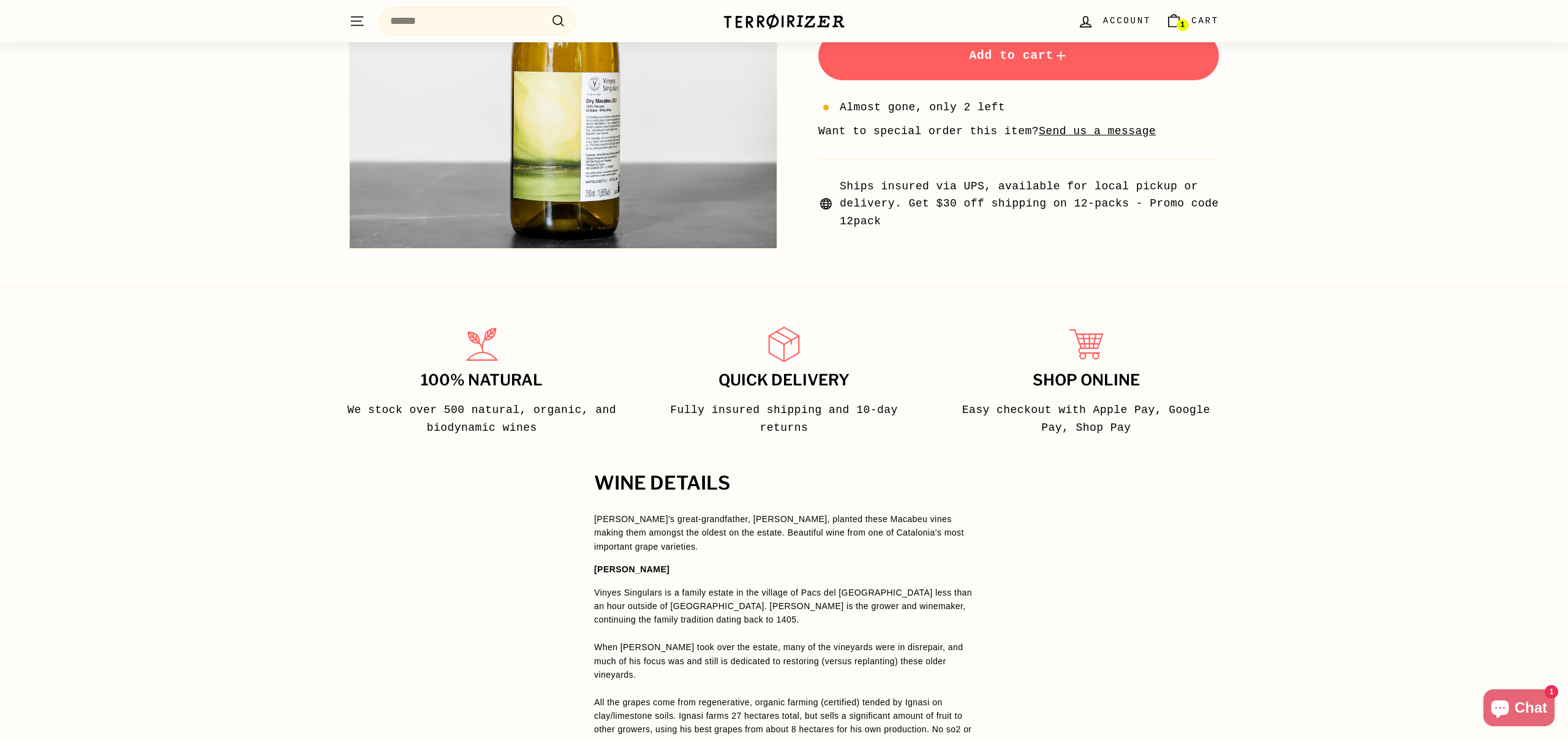
scroll to position [466, 0]
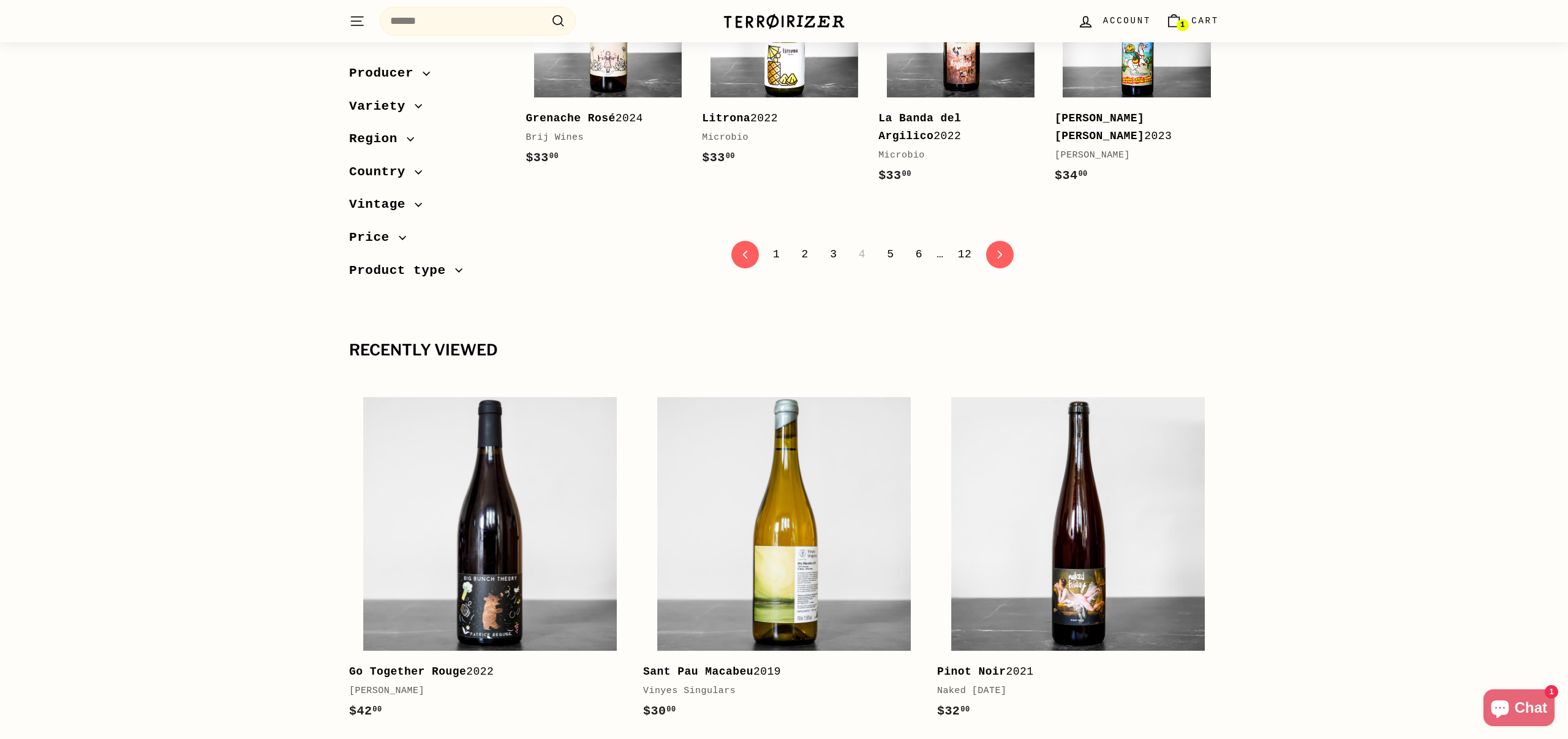
scroll to position [2608, 0]
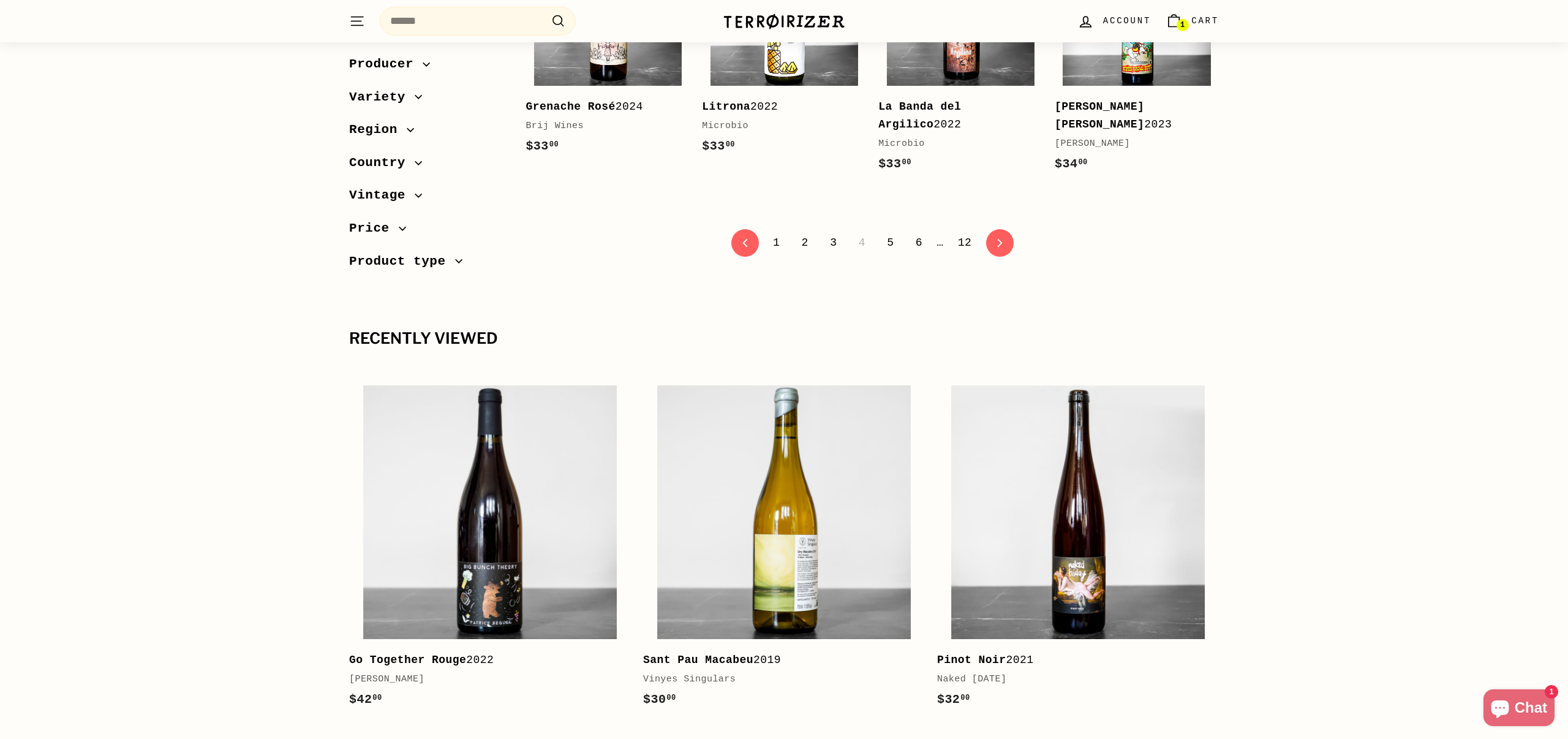
click at [894, 243] on link "5" at bounding box center [890, 243] width 22 height 21
